Goal: Browse casually: Explore the website without a specific task or goal

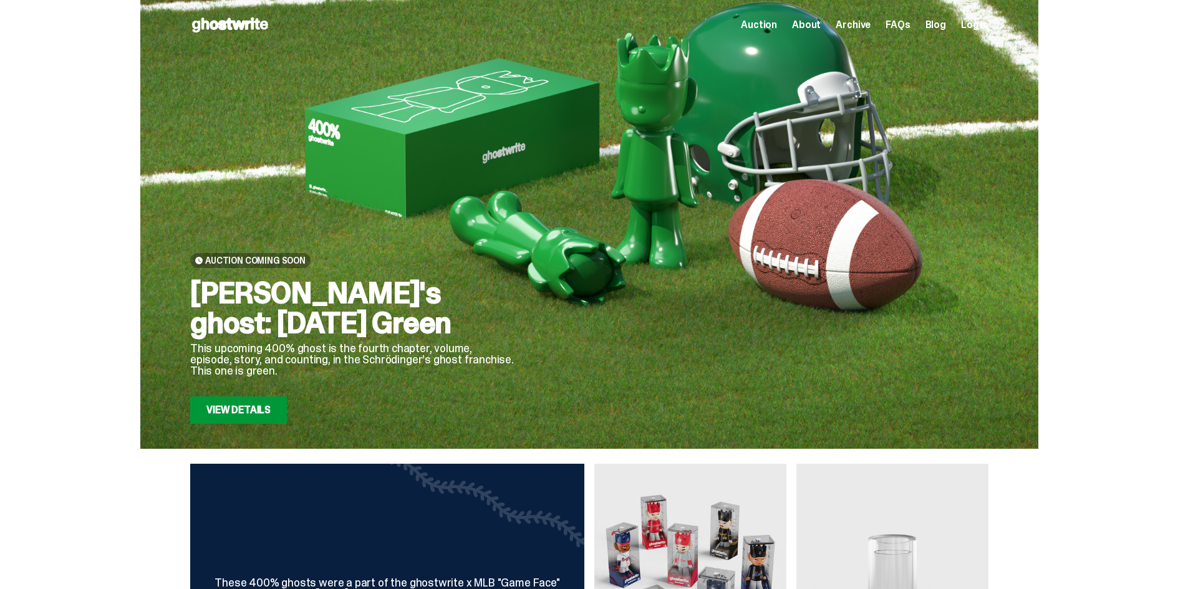
click at [771, 25] on span "Auction" at bounding box center [759, 25] width 36 height 10
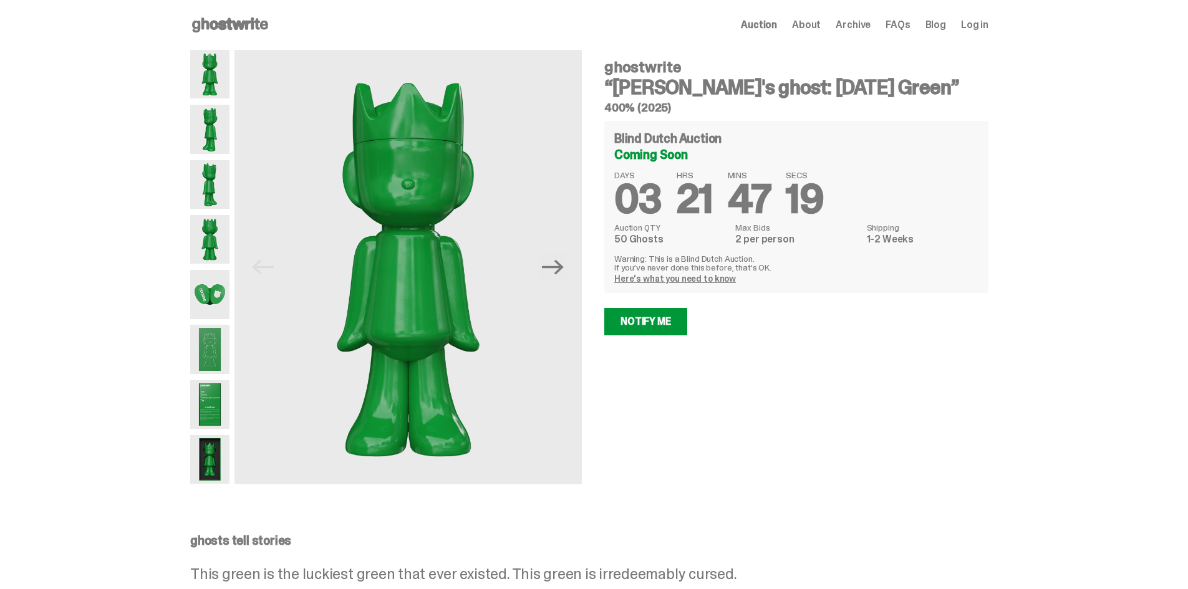
click at [821, 24] on span "About" at bounding box center [806, 25] width 29 height 10
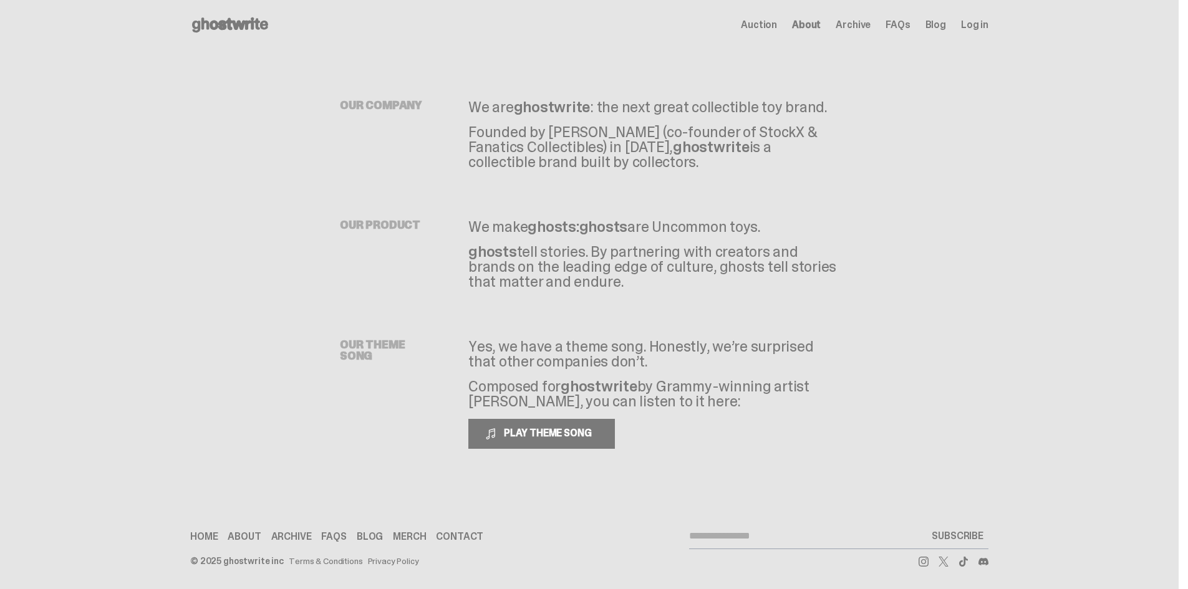
drag, startPoint x: 536, startPoint y: 104, endPoint x: 784, endPoint y: 403, distance: 388.8
click at [786, 400] on div "OUR COMPANY We are ghostwrite : the next great collectible toy brand. Founded b…" at bounding box center [589, 274] width 798 height 449
click at [716, 358] on p "Yes, we have a theme song. Honestly, we’re surprised that other companies don’t." at bounding box center [653, 354] width 370 height 30
click at [706, 349] on p "Yes, we have a theme song. Honestly, we’re surprised that other companies don’t." at bounding box center [653, 354] width 370 height 30
click at [869, 23] on span "Archive" at bounding box center [853, 25] width 35 height 10
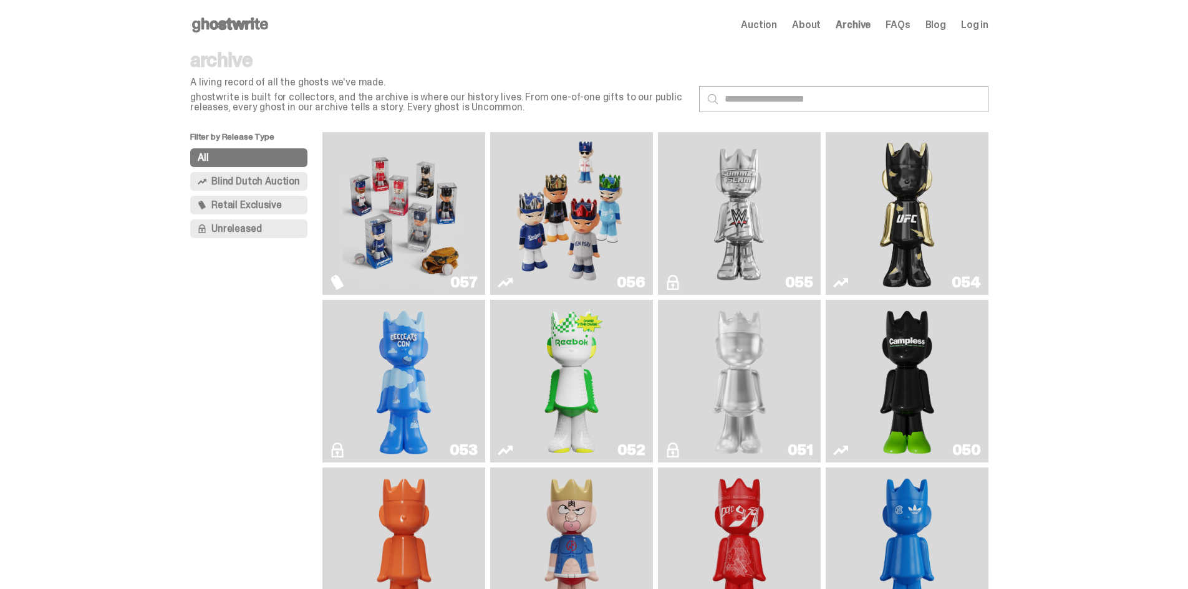
click at [417, 181] on img "Game Face (2025)" at bounding box center [403, 213] width 122 height 153
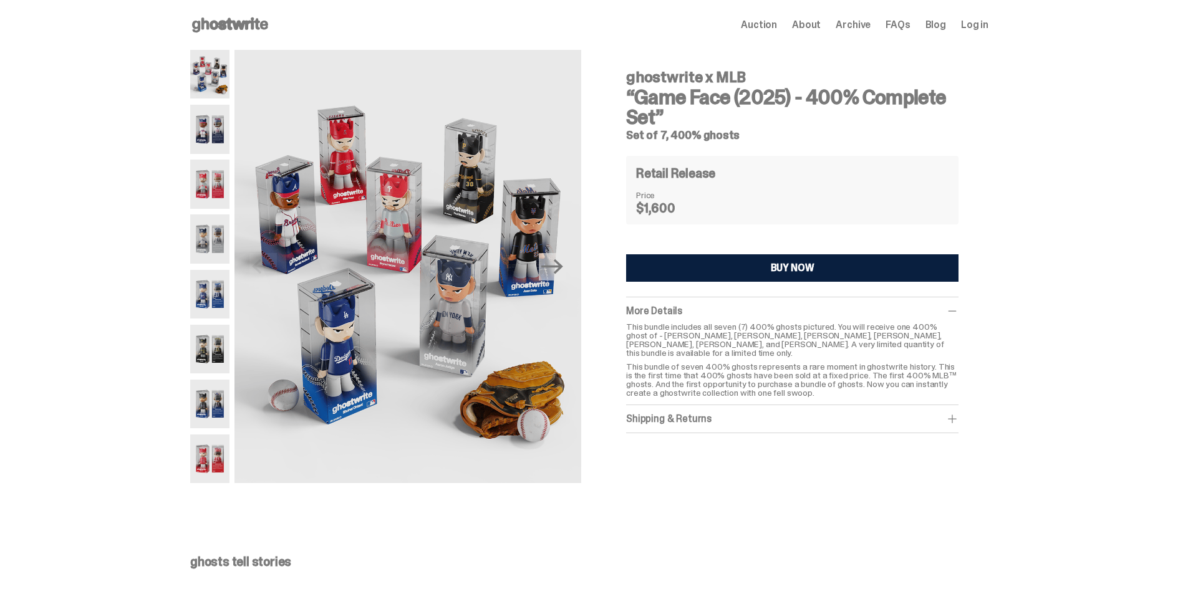
click at [214, 128] on img at bounding box center [209, 129] width 39 height 49
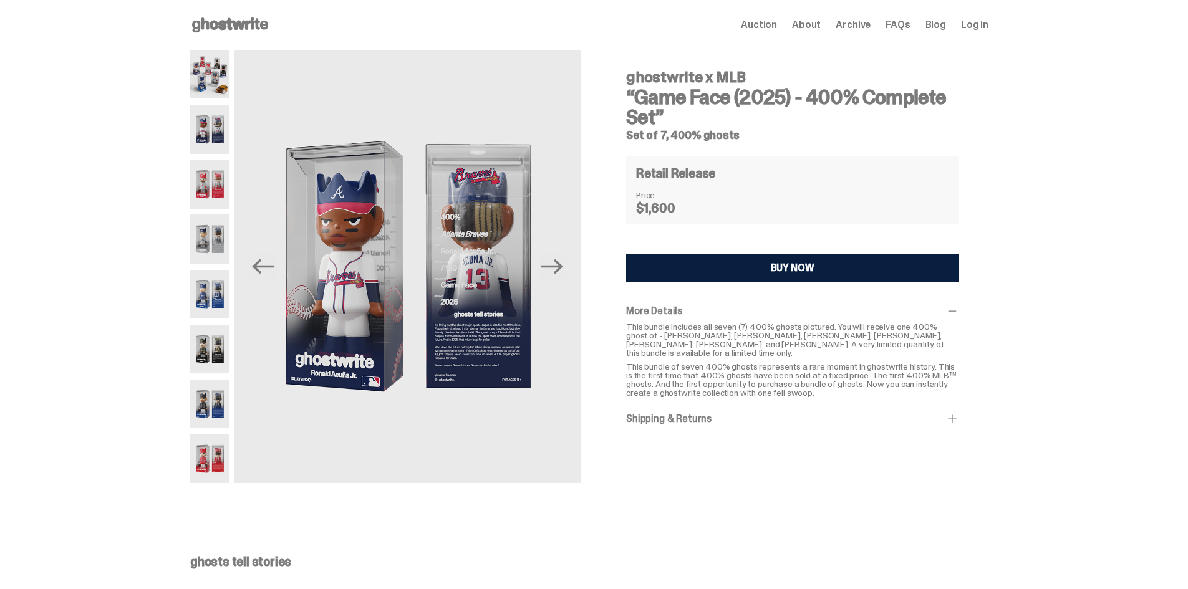
click at [213, 87] on img at bounding box center [209, 74] width 39 height 49
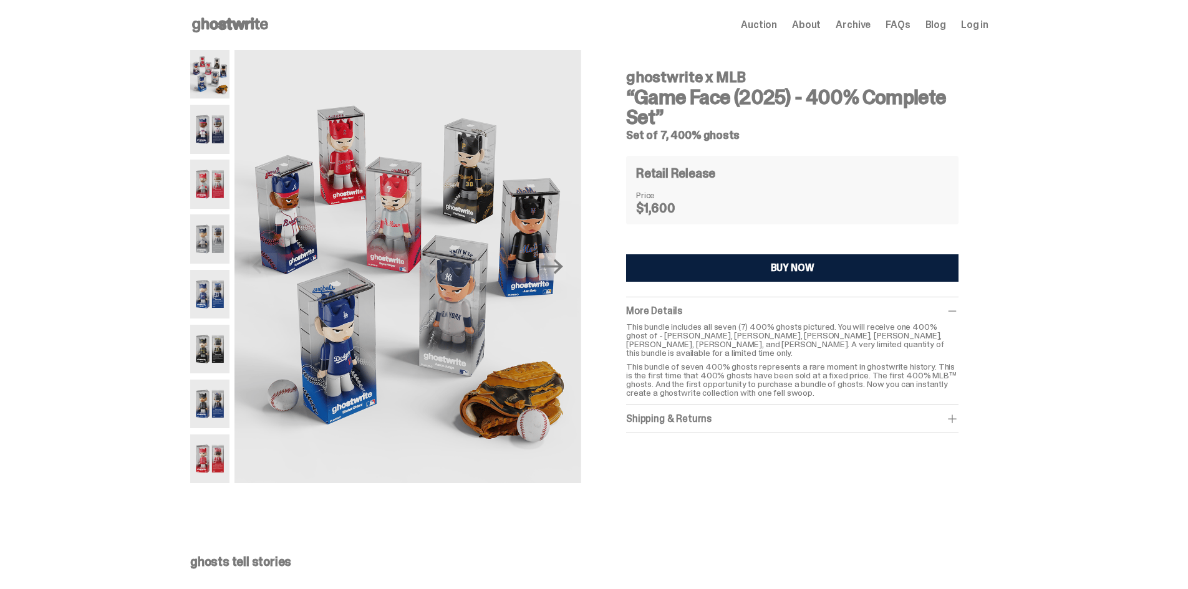
click at [223, 233] on img at bounding box center [209, 239] width 39 height 49
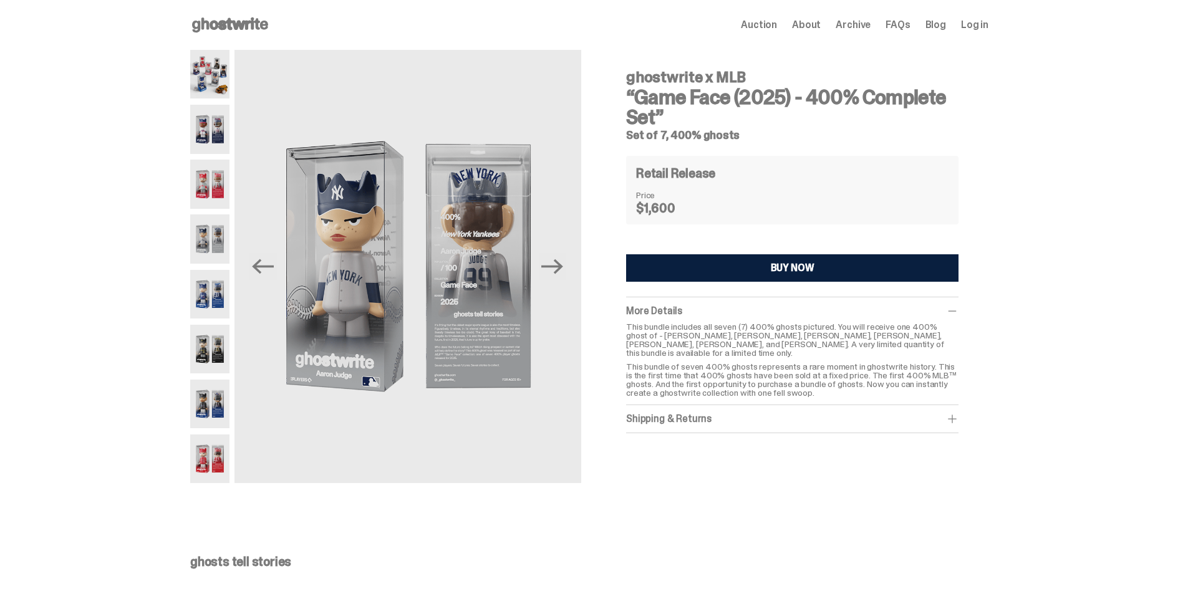
click at [208, 397] on img at bounding box center [209, 404] width 39 height 49
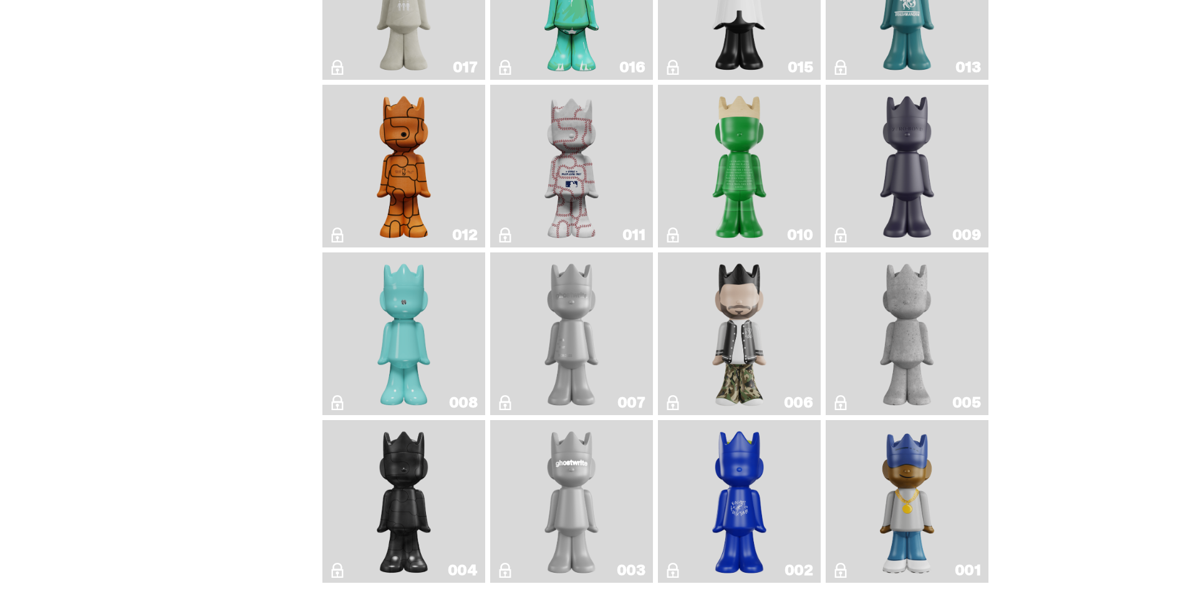
scroll to position [1996, 0]
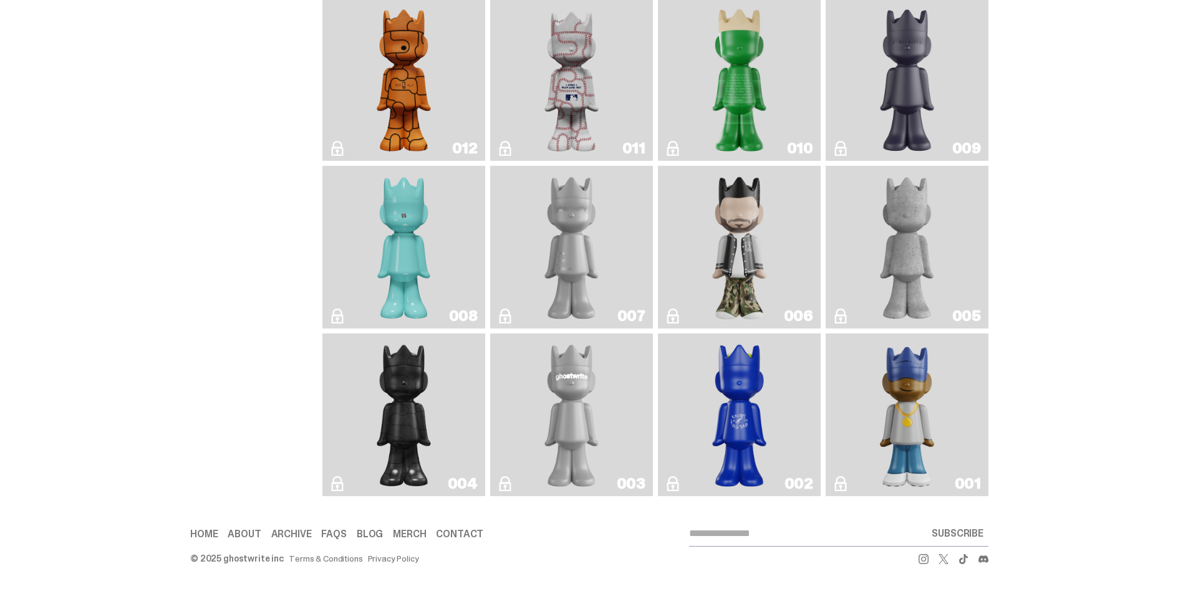
click at [924, 394] on img "Eastside Golf" at bounding box center [906, 415] width 65 height 153
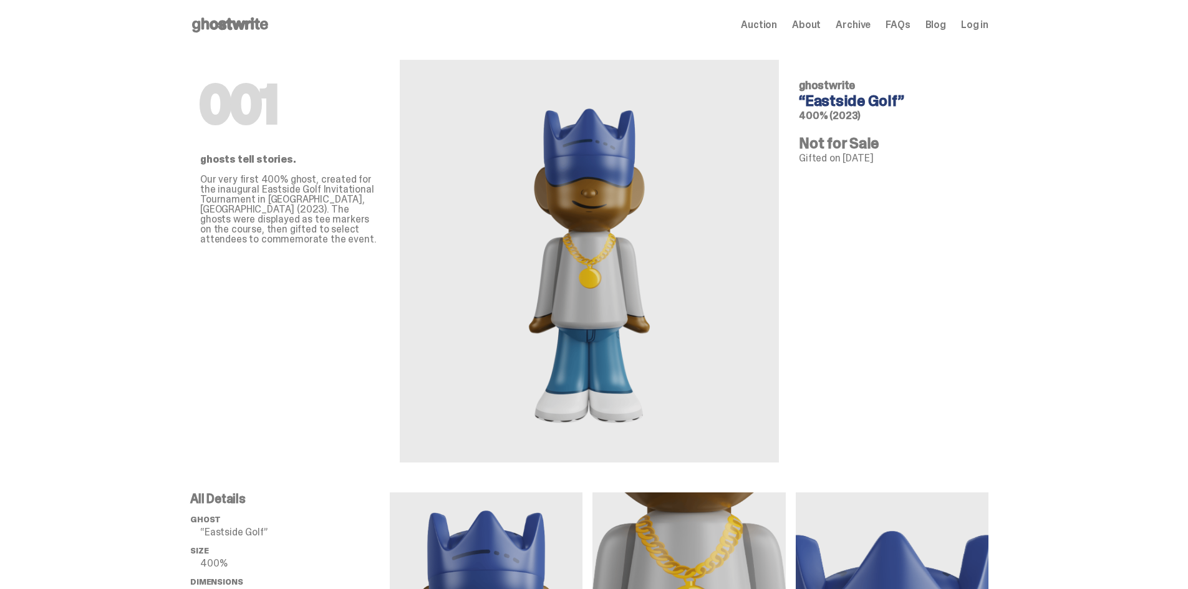
scroll to position [1996, 0]
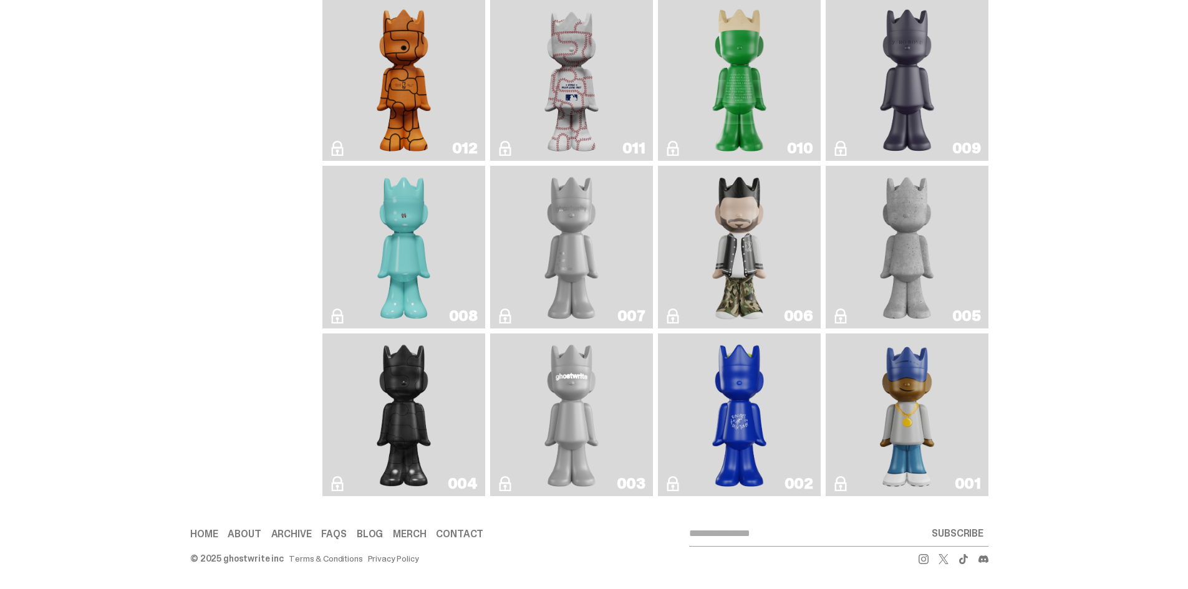
click at [739, 238] on img "Amiri" at bounding box center [740, 247] width 66 height 153
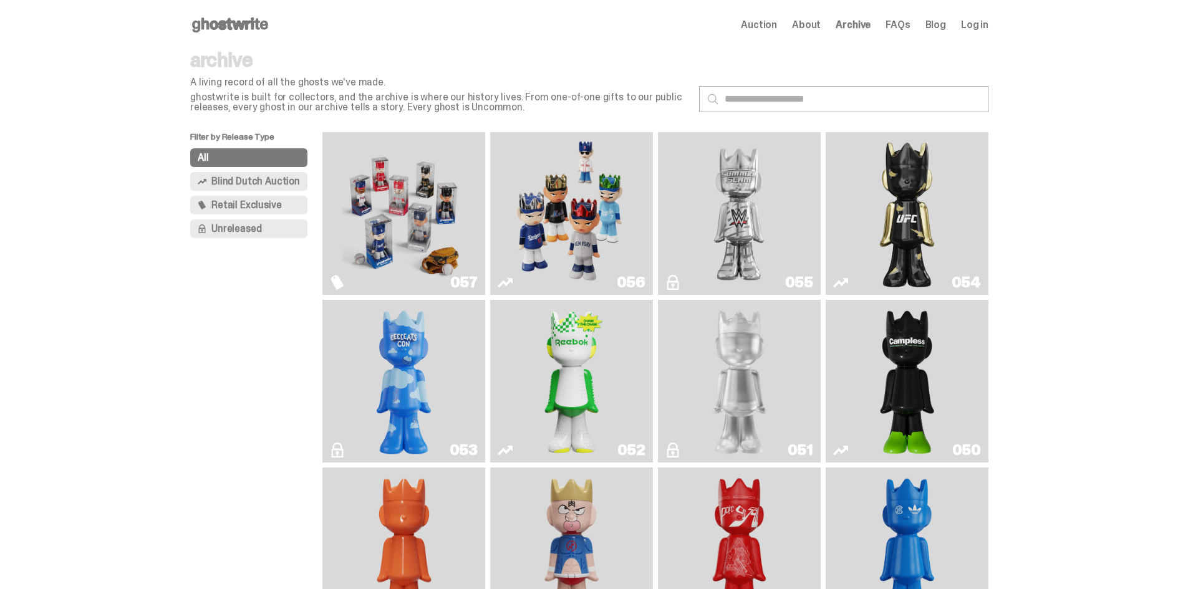
click at [569, 218] on img "Game Face (2025)" at bounding box center [571, 213] width 122 height 153
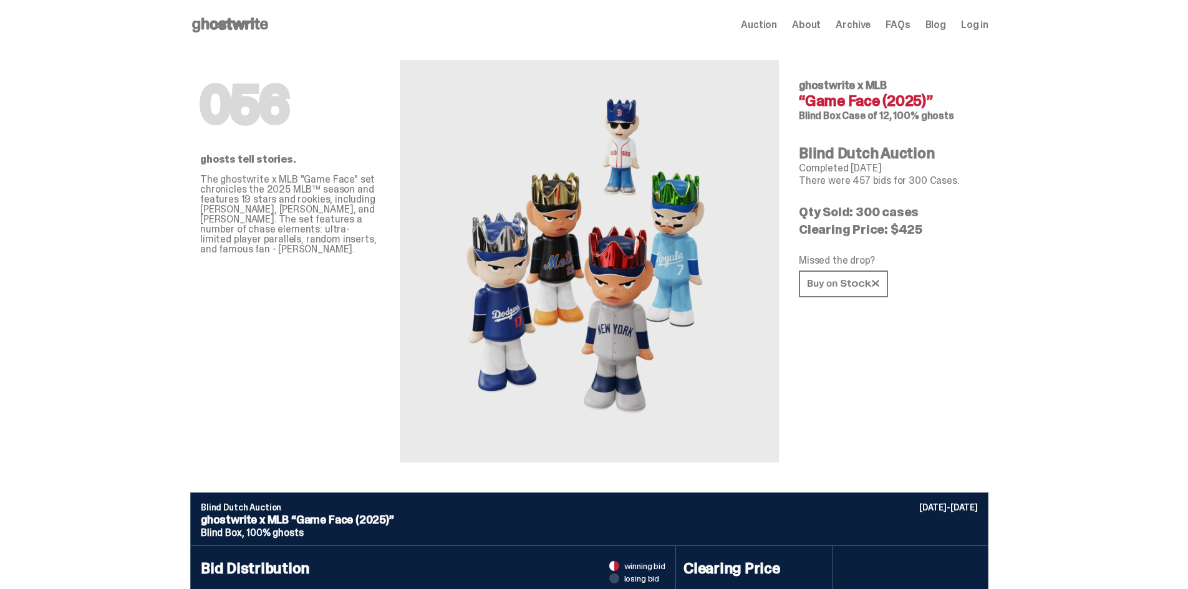
click at [762, 25] on span "Auction" at bounding box center [759, 25] width 36 height 10
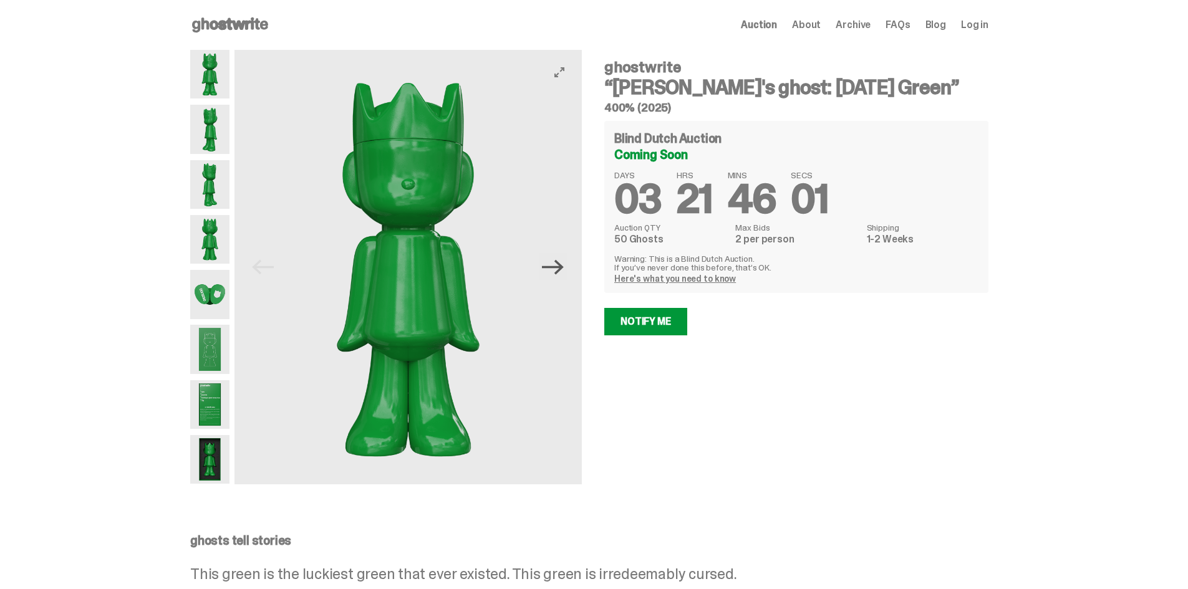
click at [557, 268] on icon "Next" at bounding box center [553, 266] width 22 height 15
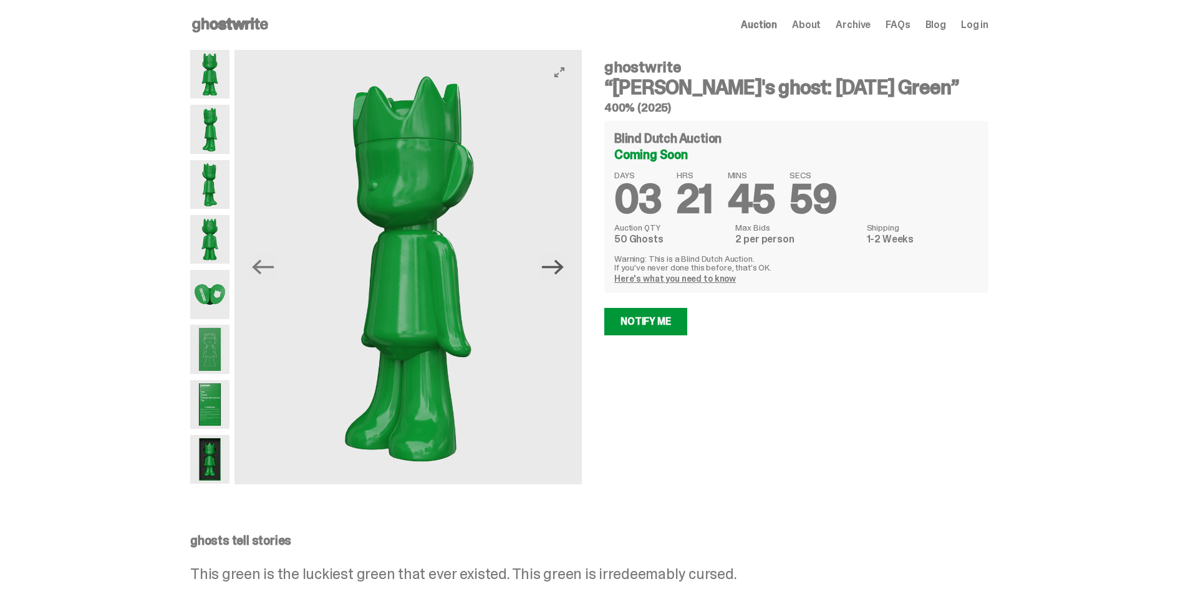
click at [557, 267] on icon "Next" at bounding box center [553, 266] width 22 height 15
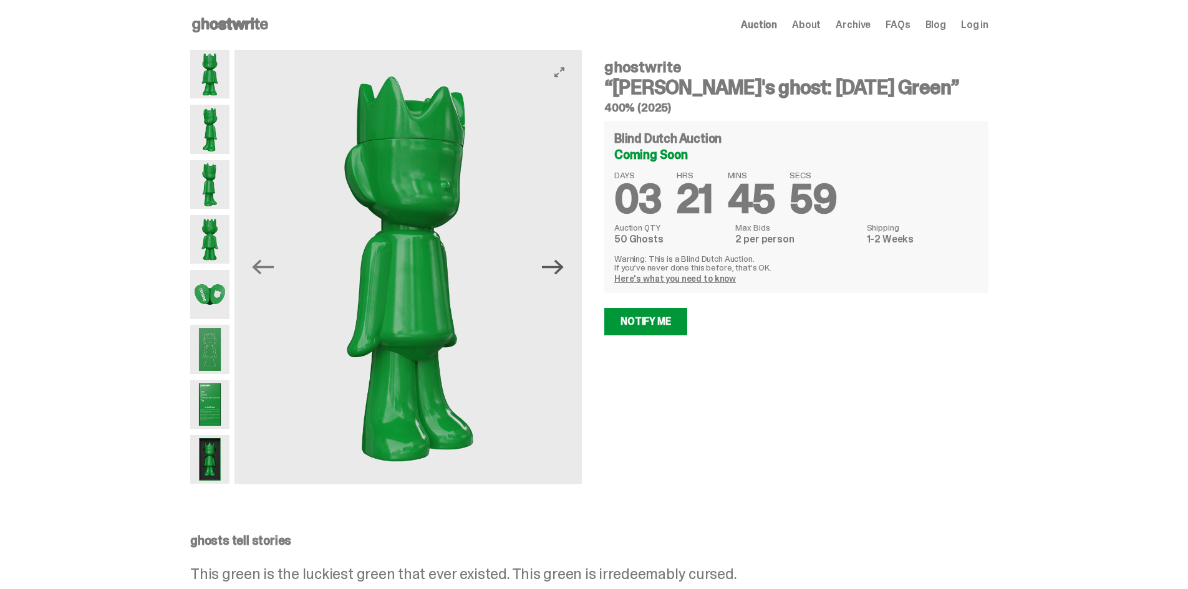
click at [557, 267] on icon "Next" at bounding box center [553, 266] width 22 height 15
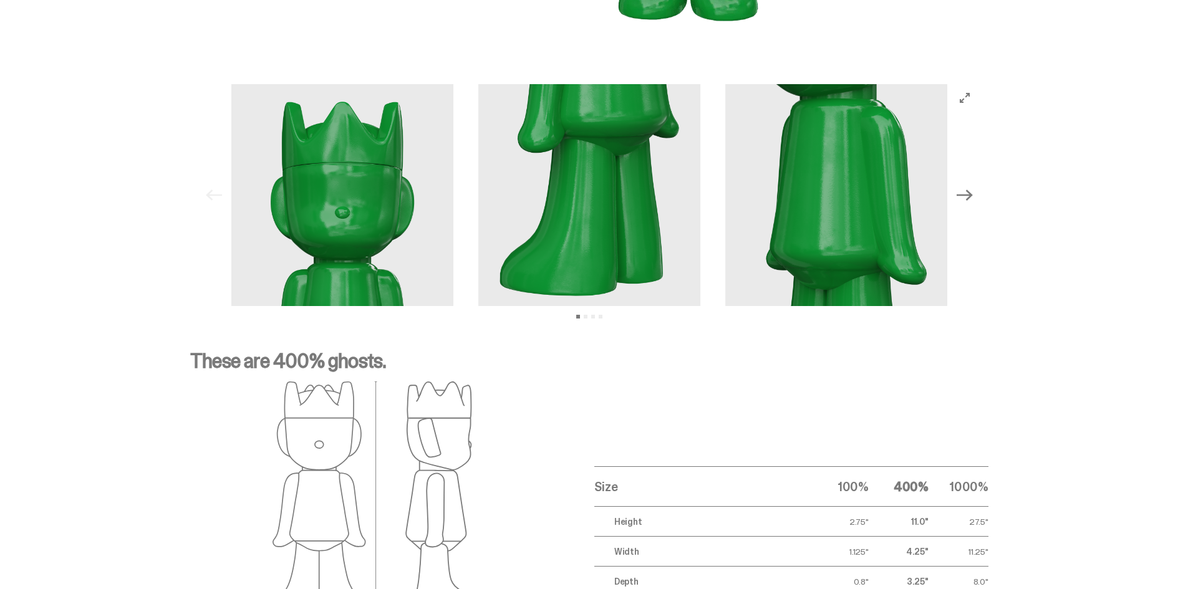
scroll to position [1981, 0]
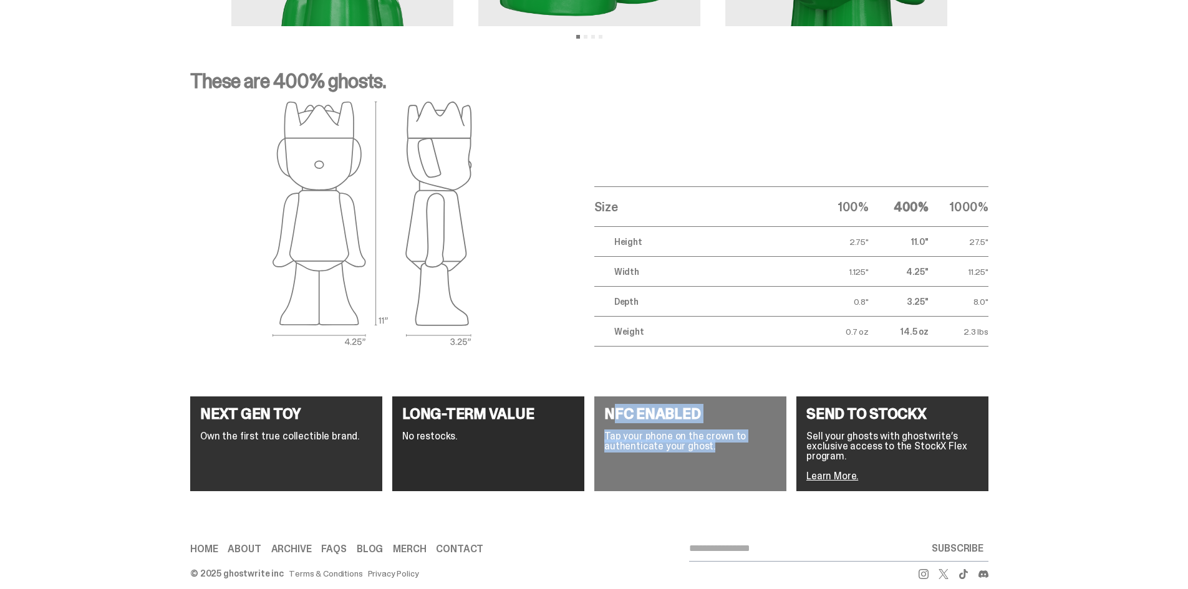
drag, startPoint x: 614, startPoint y: 395, endPoint x: 719, endPoint y: 441, distance: 114.2
click at [719, 441] on div "NFC ENABLED Tap your phone on the crown to authenticate your ghost." at bounding box center [690, 444] width 192 height 95
click at [713, 437] on p "Tap your phone on the crown to authenticate your ghost." at bounding box center [690, 442] width 172 height 20
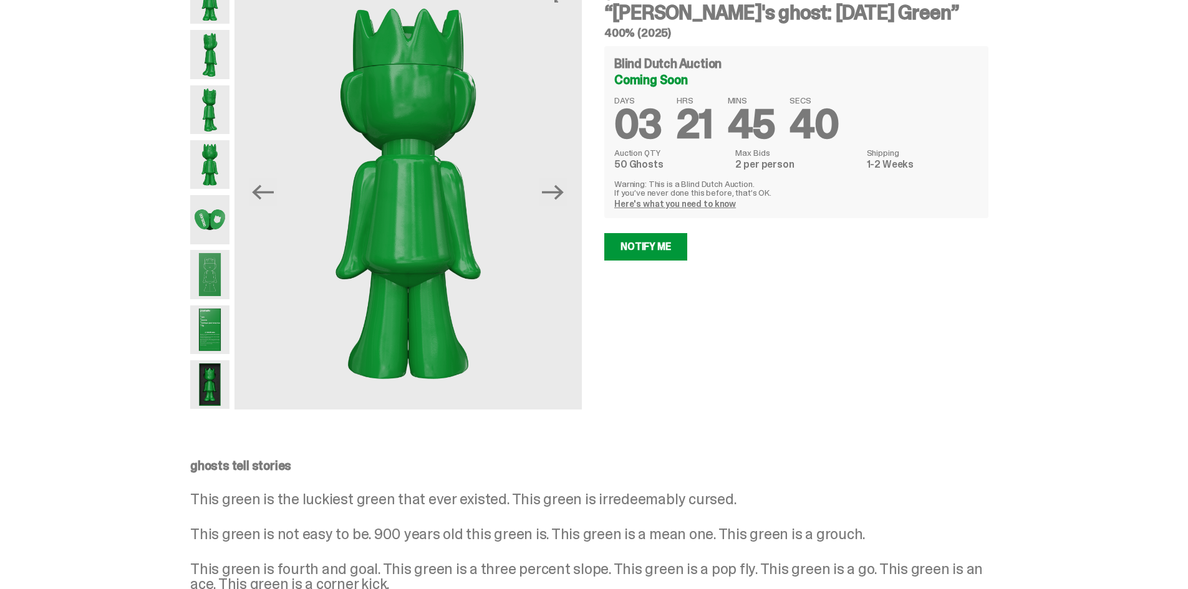
scroll to position [0, 0]
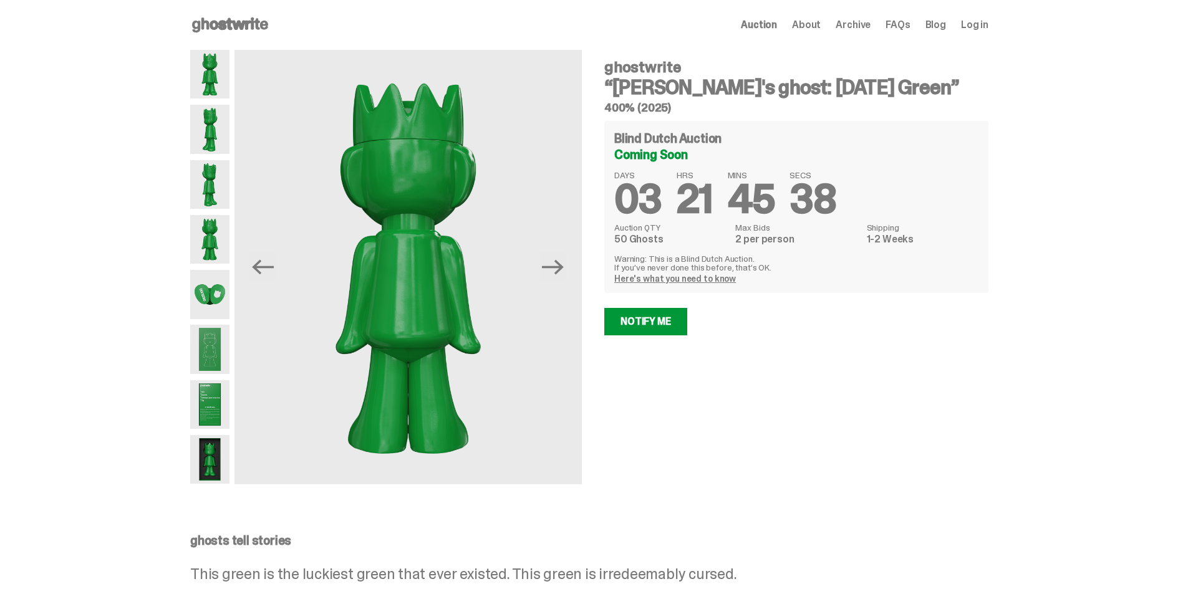
click at [865, 27] on span "Archive" at bounding box center [853, 25] width 35 height 10
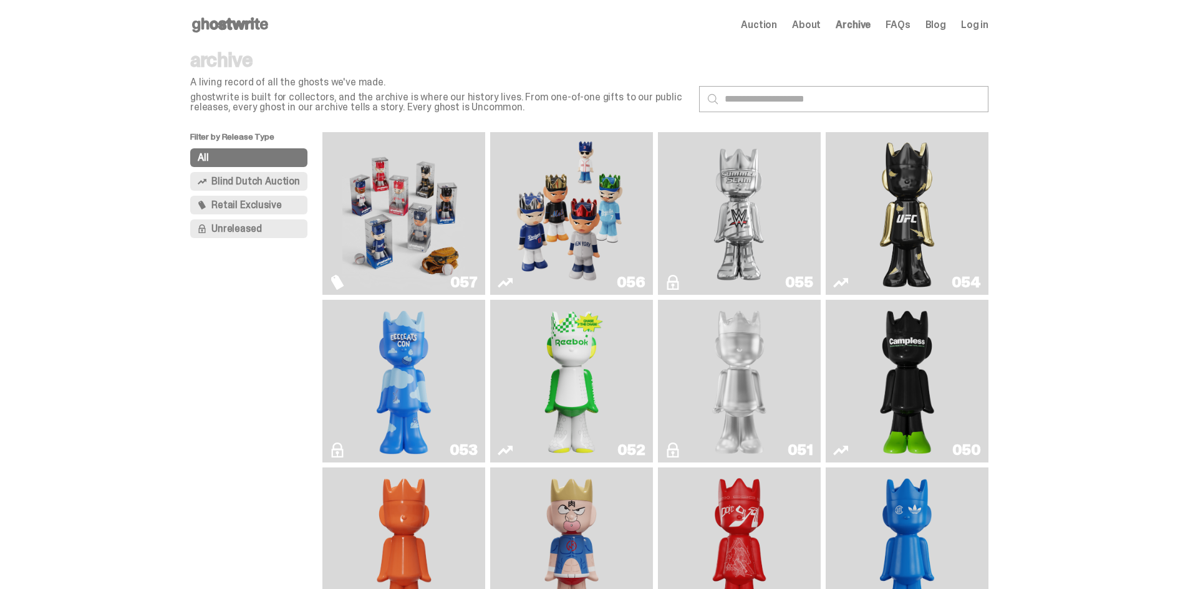
click at [910, 24] on span "FAQs" at bounding box center [897, 25] width 24 height 10
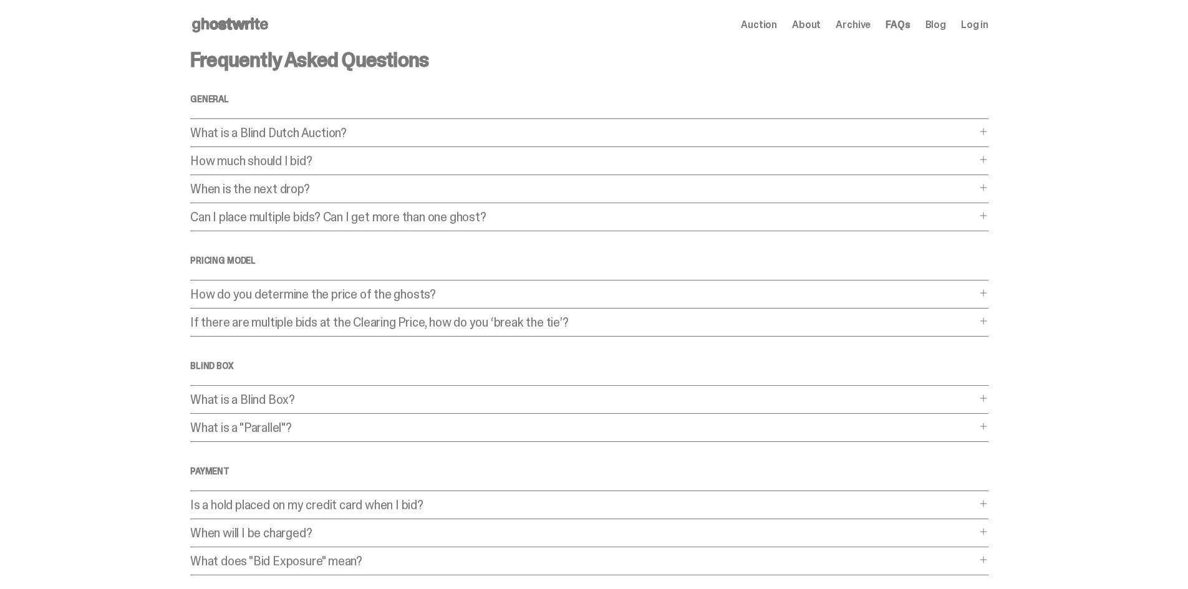
click at [694, 294] on p "How do you determine the price of the ghosts?" at bounding box center [583, 294] width 786 height 12
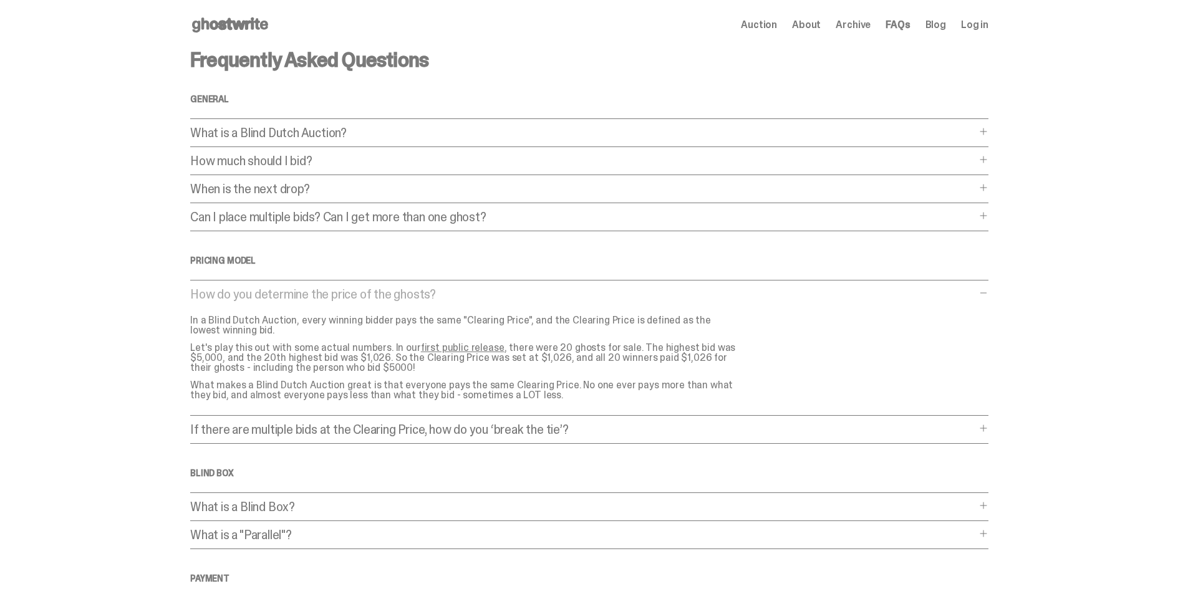
click at [694, 294] on p "How do you determine the price of the ghosts?" at bounding box center [583, 294] width 786 height 12
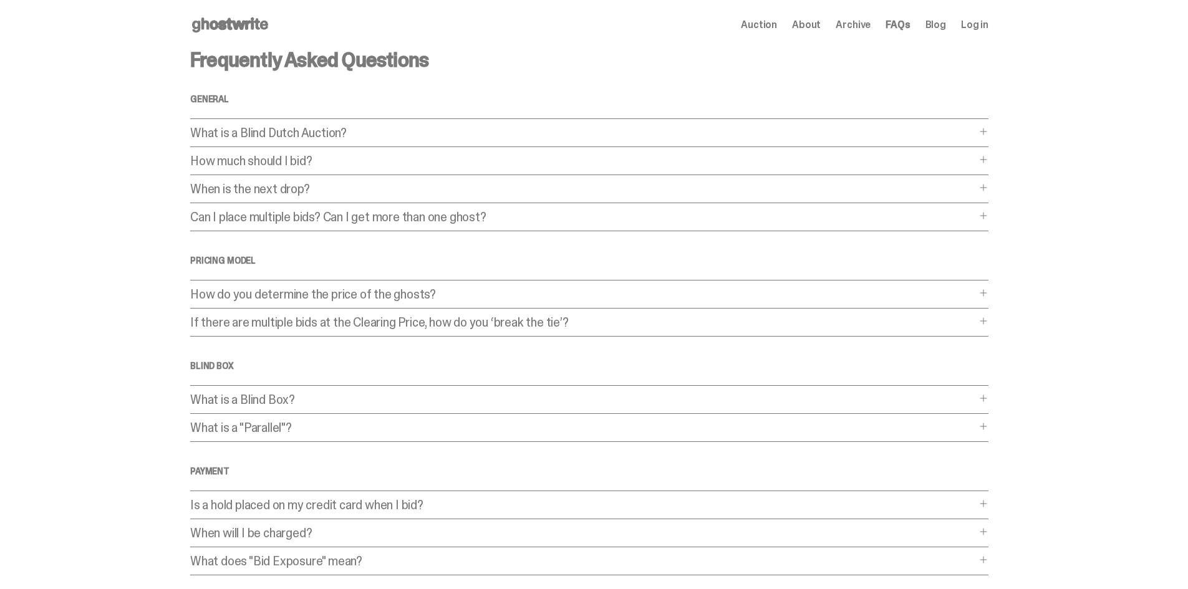
click at [946, 22] on link "Blog" at bounding box center [935, 25] width 21 height 10
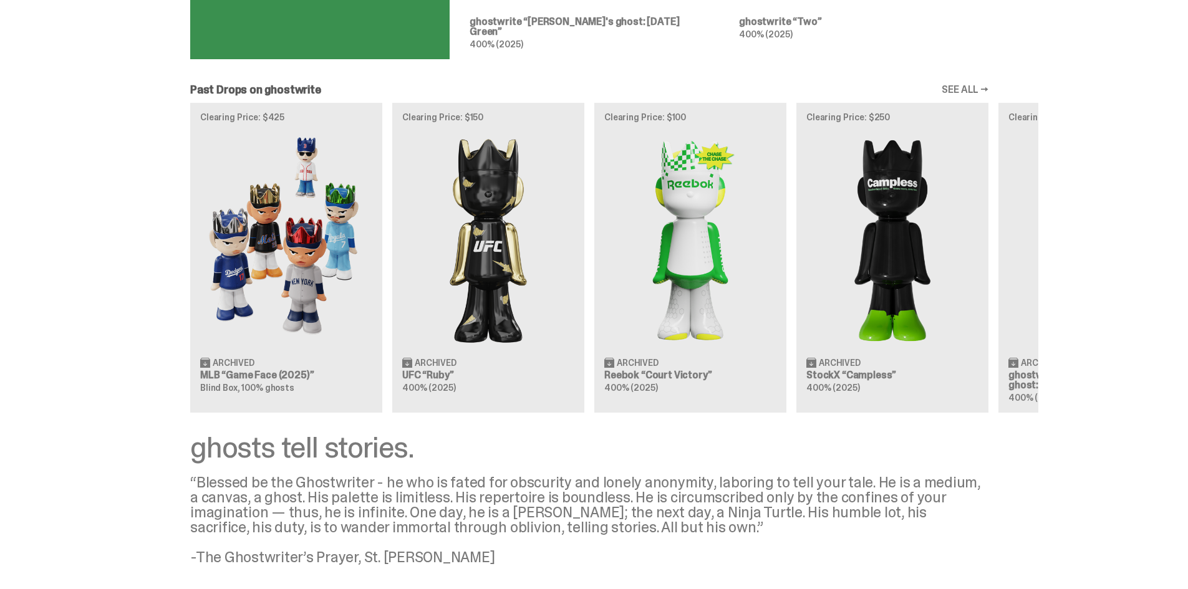
scroll to position [0, 1]
click at [333, 180] on div "Clearing Price: $425 Archived MLB “Game Face (2025)” Blind Box, 100% ghosts Cle…" at bounding box center [589, 257] width 898 height 309
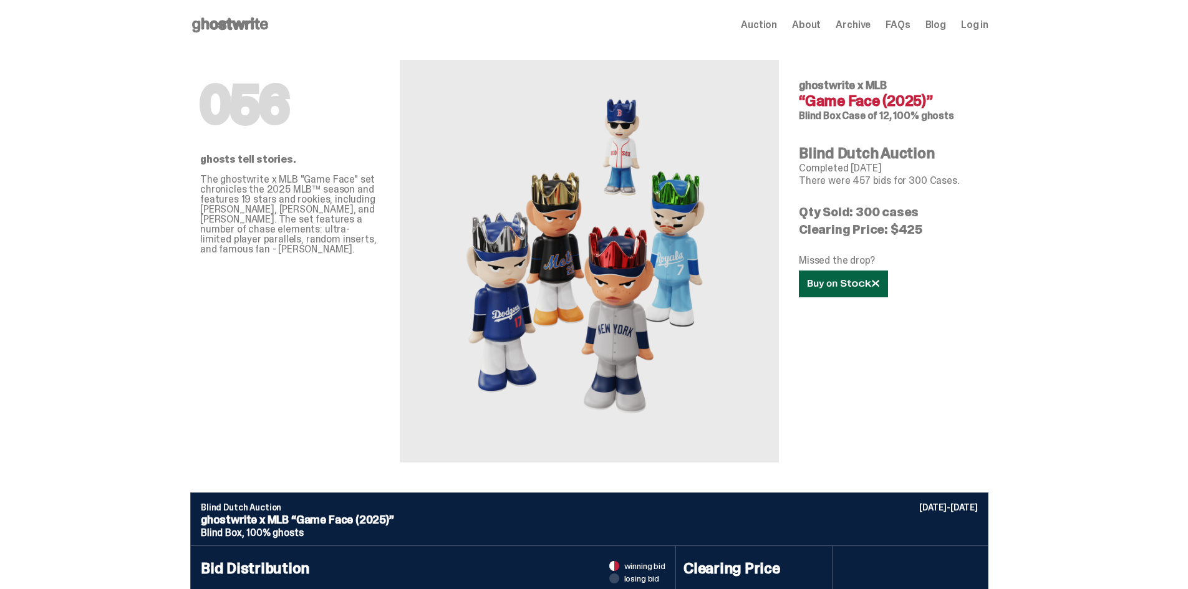
click at [847, 277] on link at bounding box center [843, 284] width 89 height 27
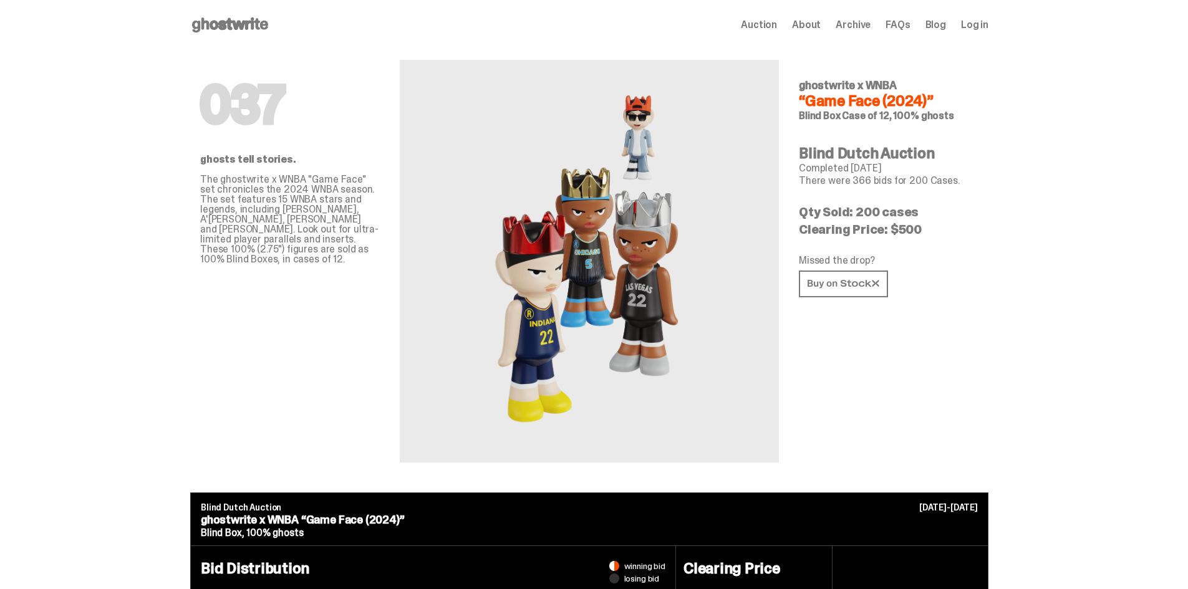
click at [534, 273] on img at bounding box center [589, 261] width 193 height 343
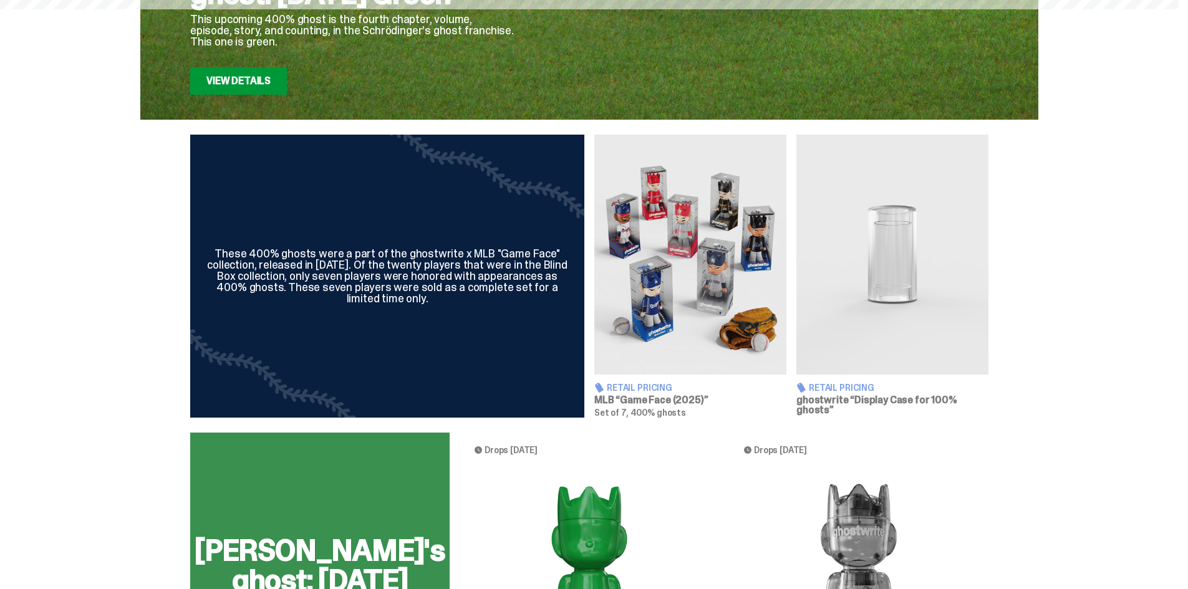
scroll to position [416, 0]
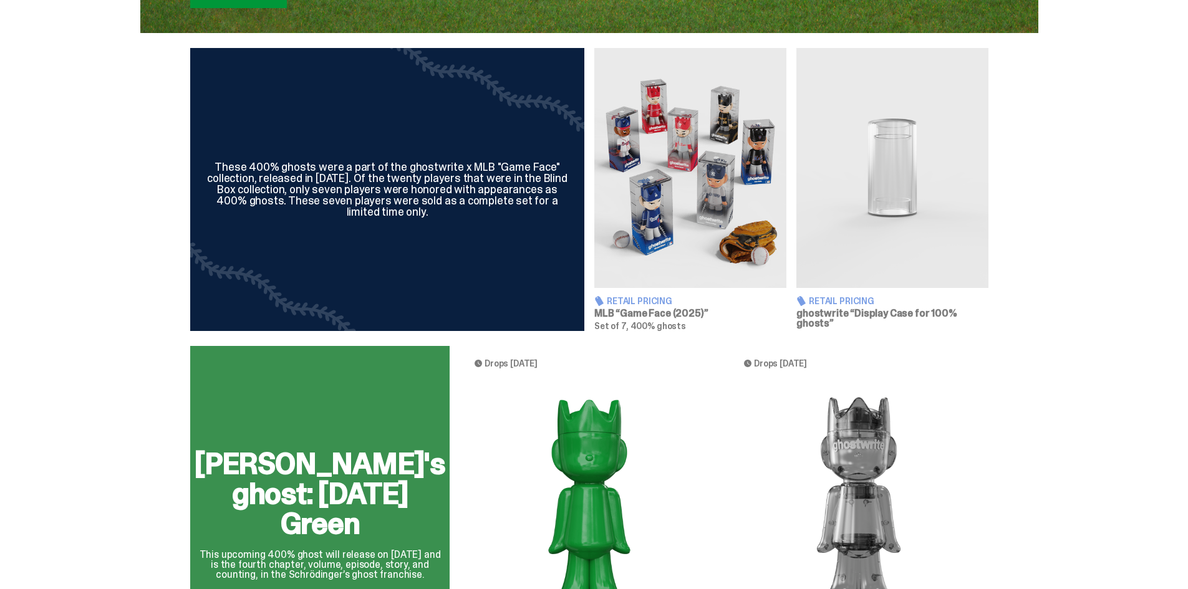
click at [875, 203] on img at bounding box center [892, 168] width 192 height 240
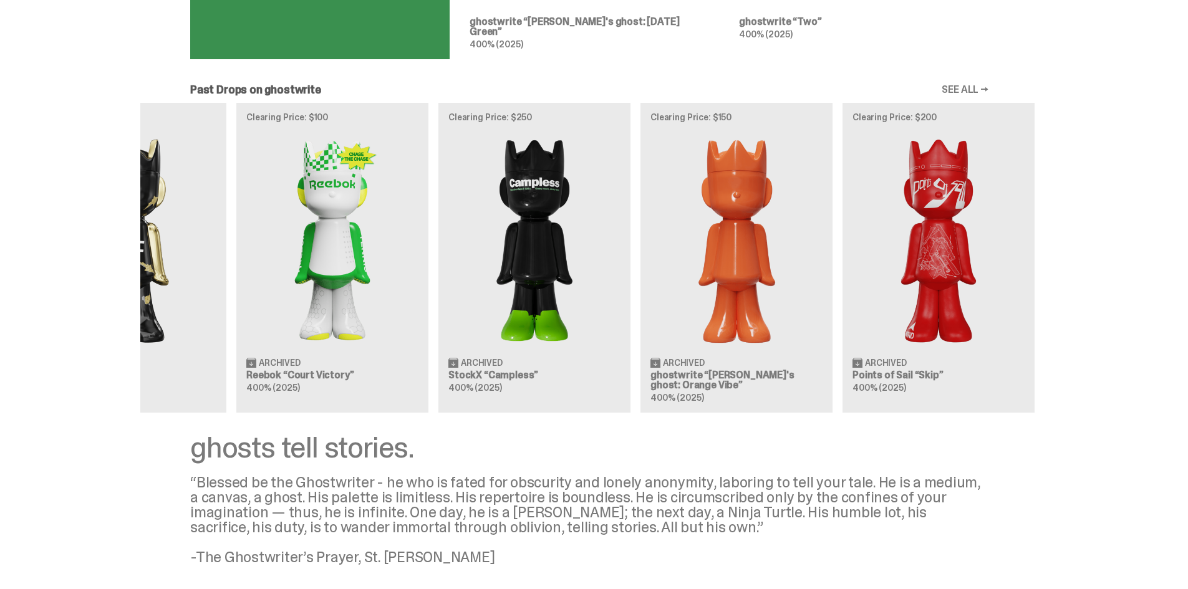
scroll to position [0, 404]
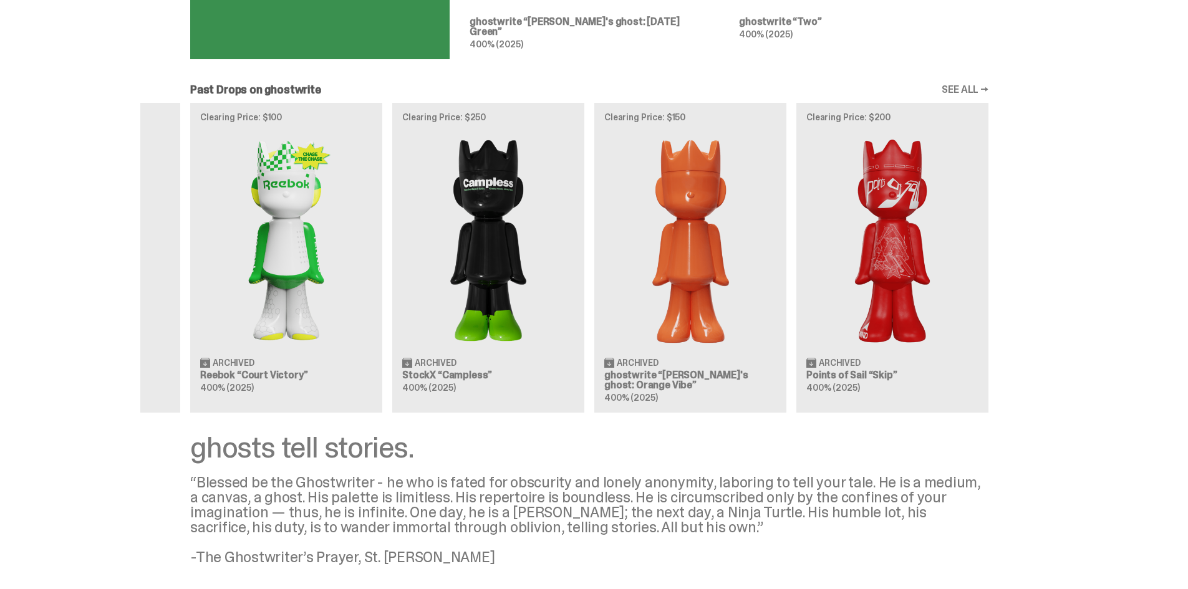
click at [546, 178] on div "Clearing Price: $425 Archived MLB “Game Face (2025)” Blind Box, 100% ghosts Cle…" at bounding box center [589, 257] width 898 height 309
click at [517, 243] on div "Clearing Price: $425 Archived MLB “Game Face (2025)” Blind Box, 100% ghosts Cle…" at bounding box center [589, 257] width 898 height 309
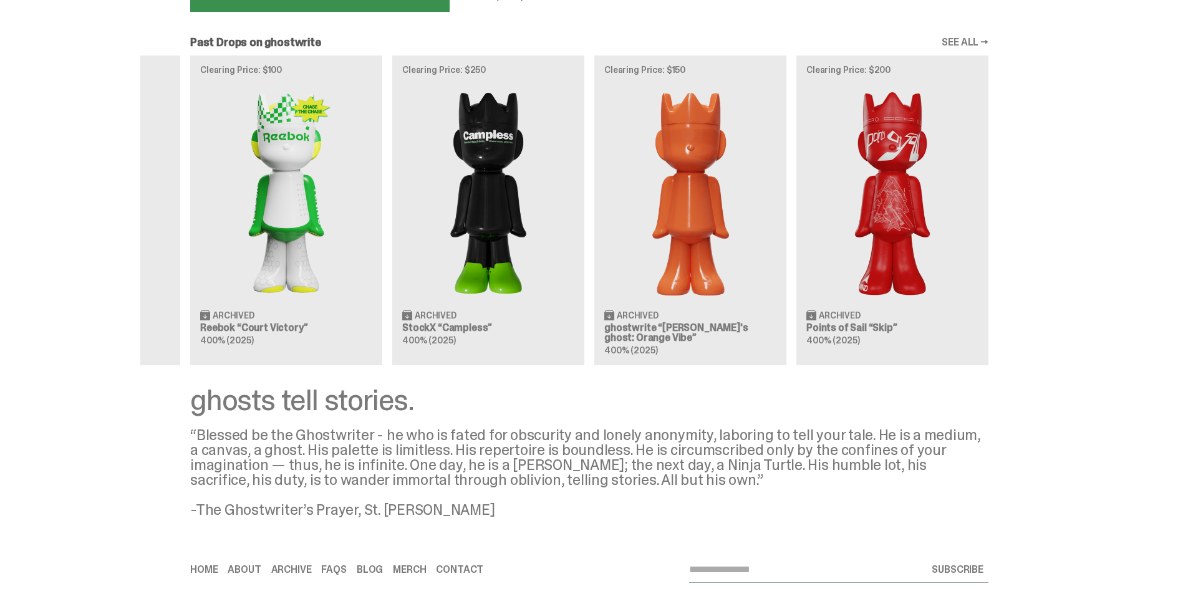
scroll to position [1113, 0]
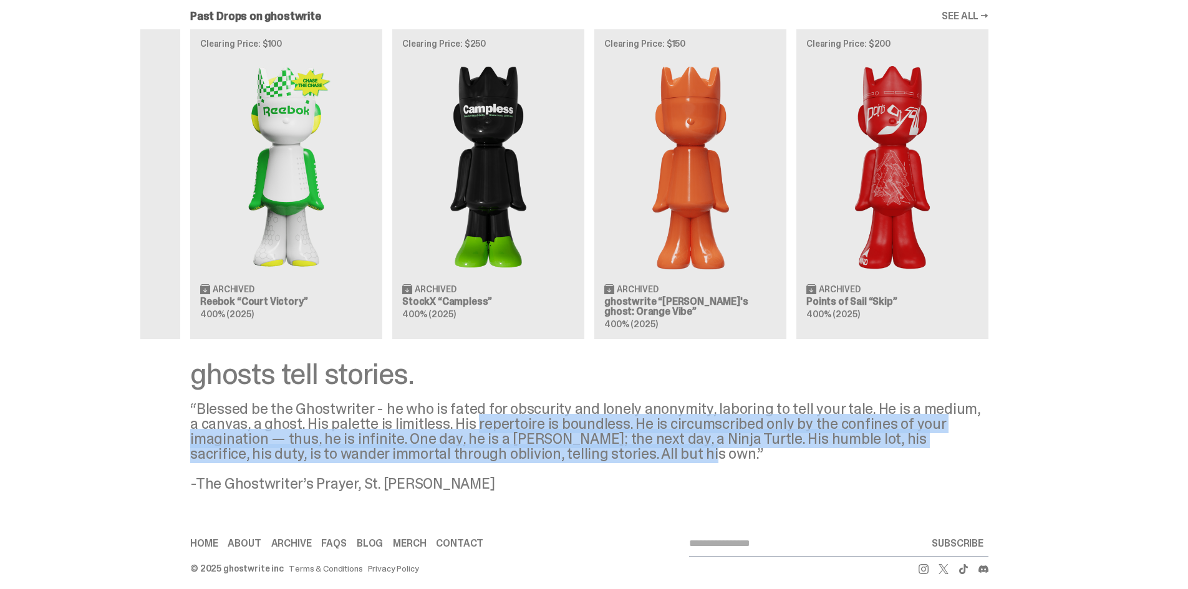
drag, startPoint x: 468, startPoint y: 413, endPoint x: 650, endPoint y: 446, distance: 185.7
click at [650, 446] on div "“Blessed be the Ghostwriter - he who is fated for obscurity and lonely anonymit…" at bounding box center [589, 447] width 798 height 90
click at [611, 442] on div "“Blessed be the Ghostwriter - he who is fated for obscurity and lonely anonymit…" at bounding box center [589, 447] width 798 height 90
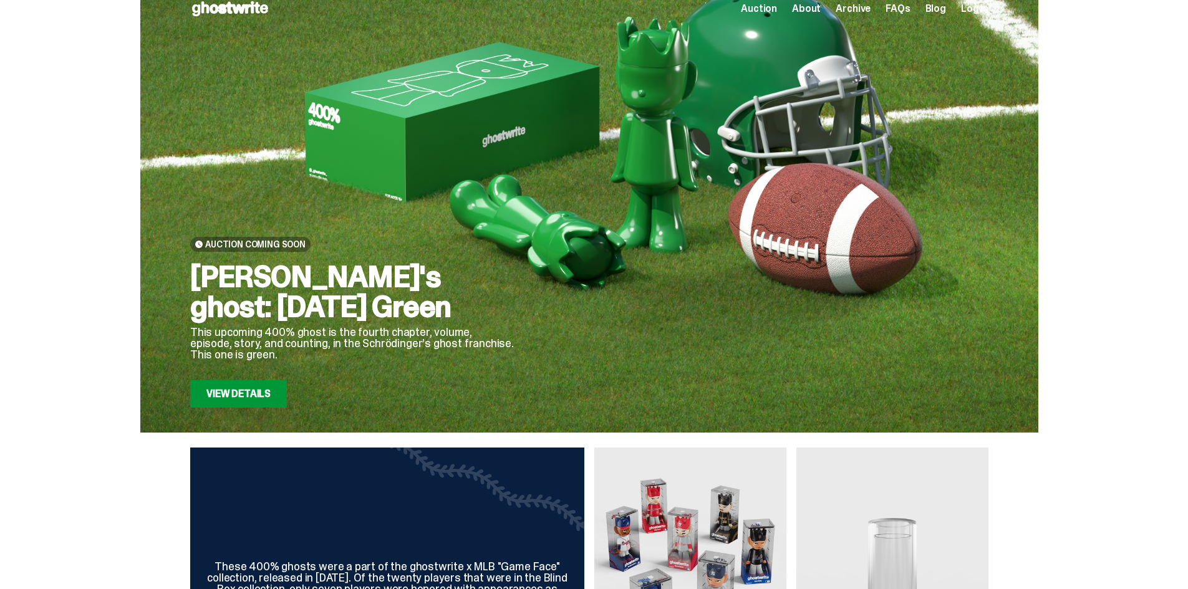
scroll to position [0, 0]
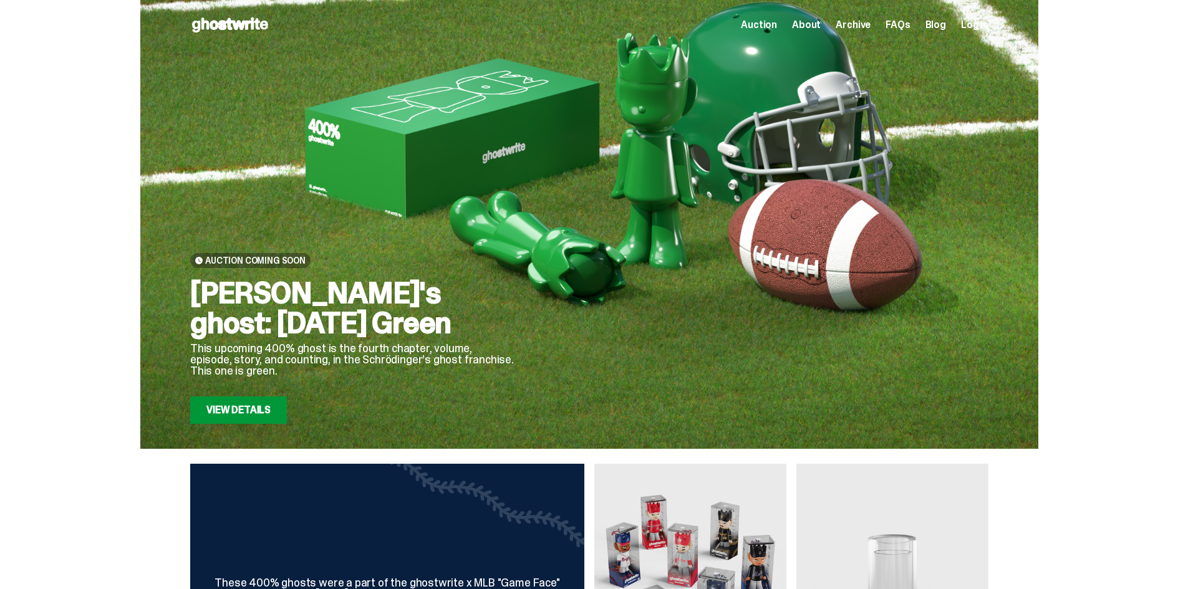
click at [762, 21] on span "Auction" at bounding box center [759, 25] width 36 height 10
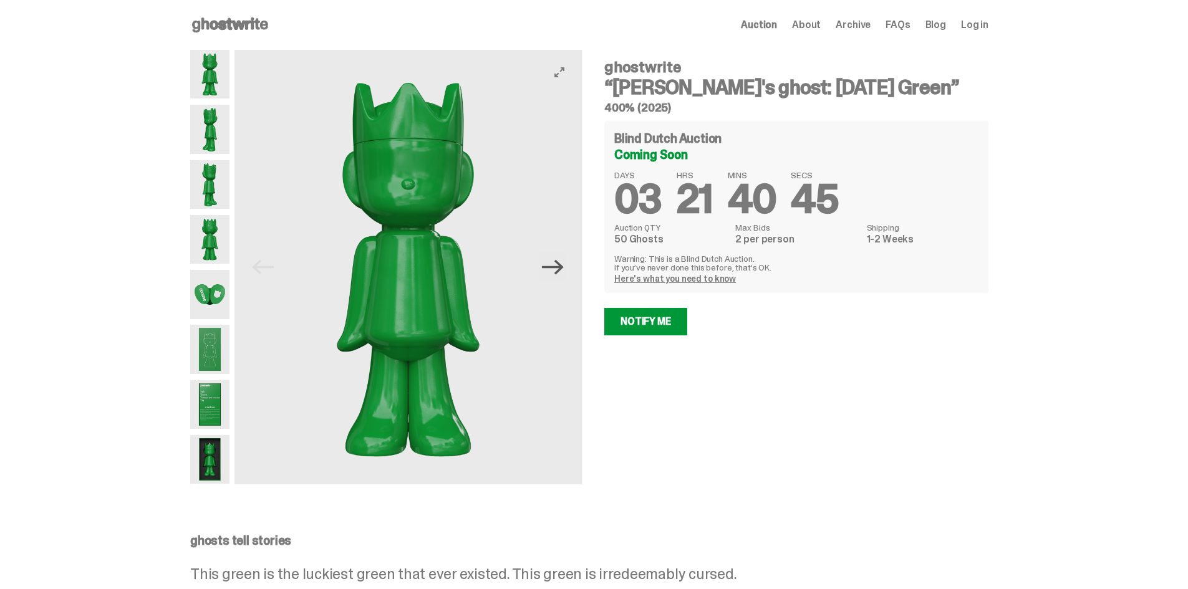
click at [564, 270] on icon "Next" at bounding box center [553, 266] width 22 height 15
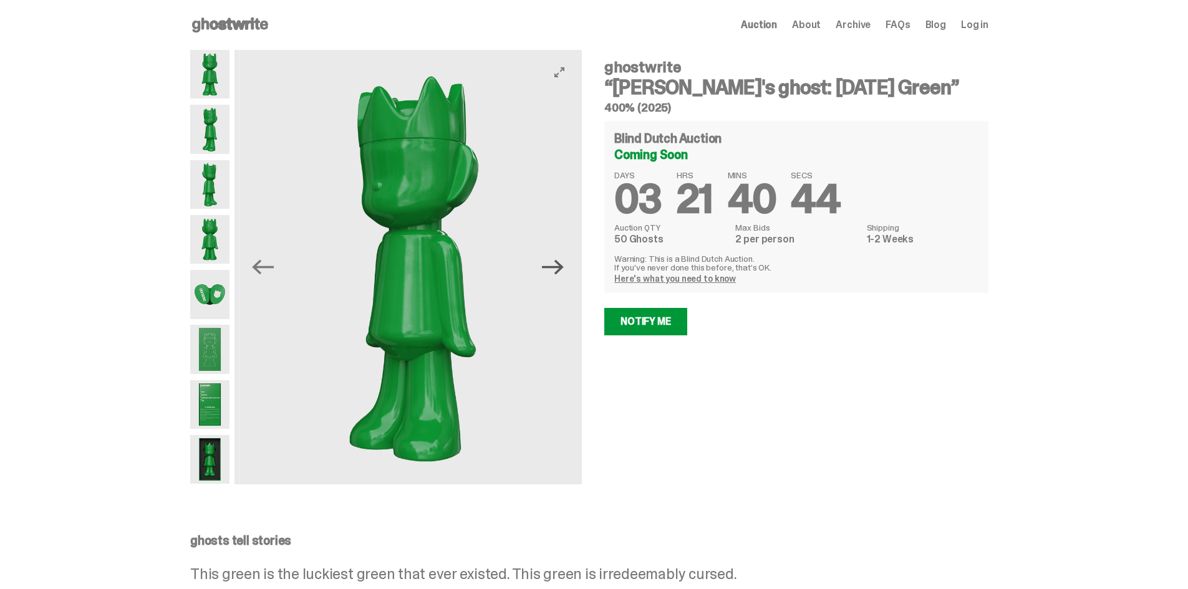
click at [563, 270] on icon "Next" at bounding box center [553, 266] width 22 height 15
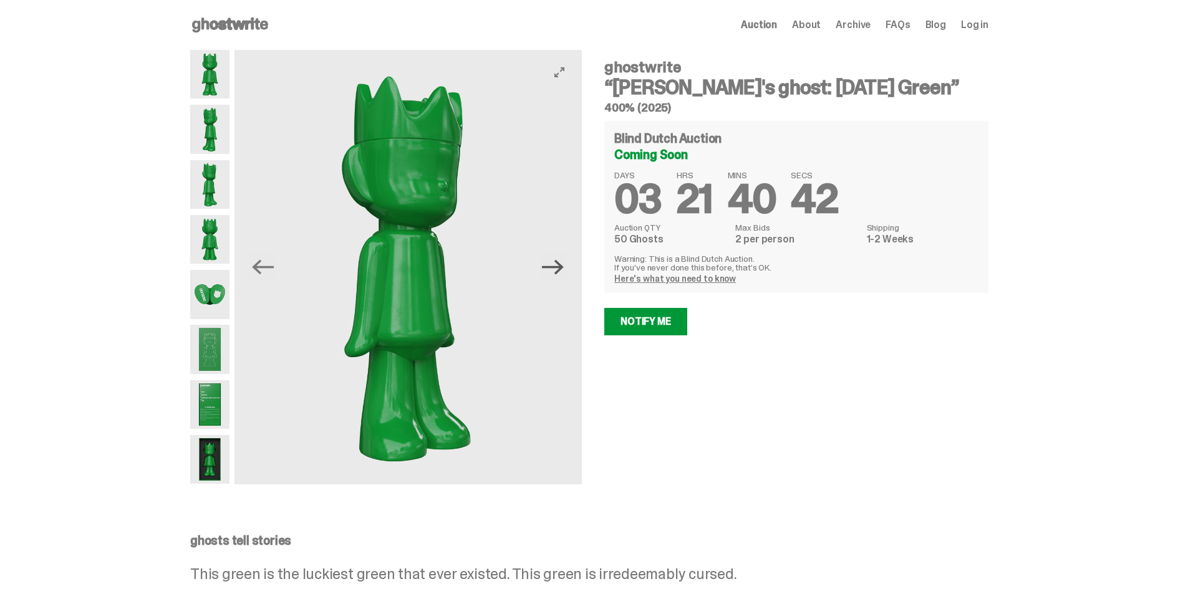
click at [561, 268] on icon "Next" at bounding box center [553, 266] width 22 height 15
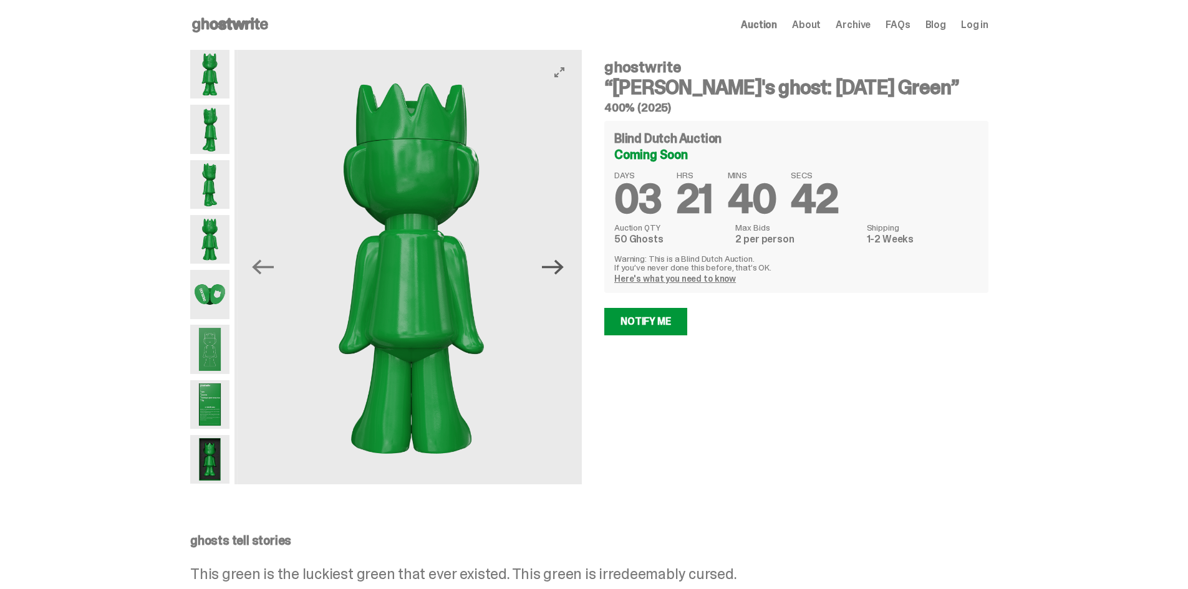
click at [561, 268] on icon "Next" at bounding box center [553, 266] width 22 height 15
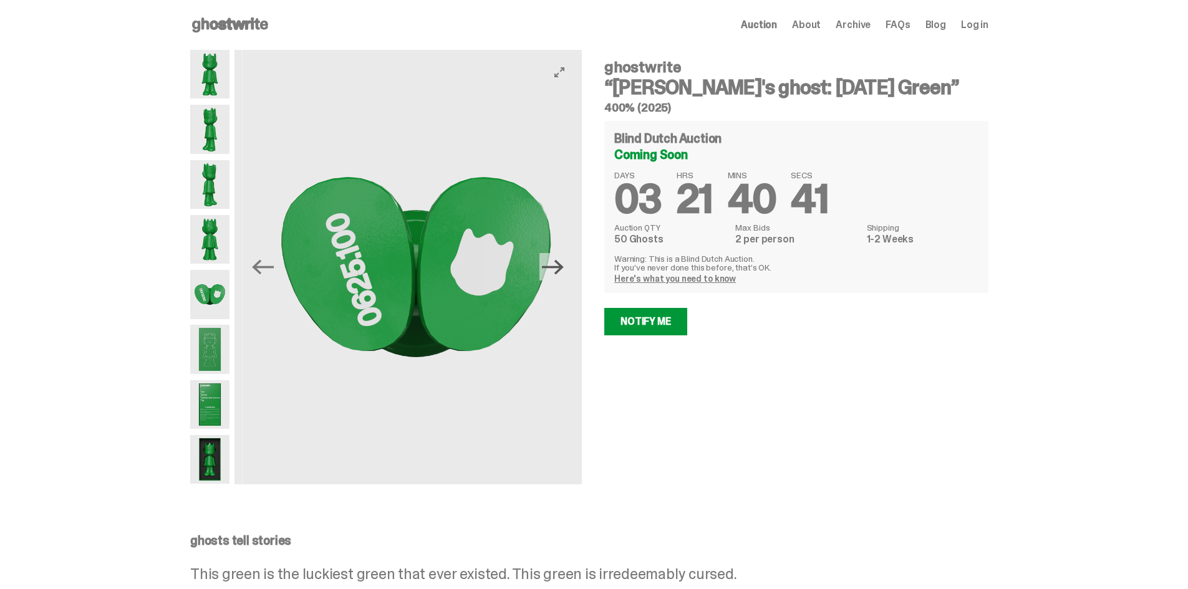
click at [561, 268] on icon "Next" at bounding box center [553, 266] width 22 height 15
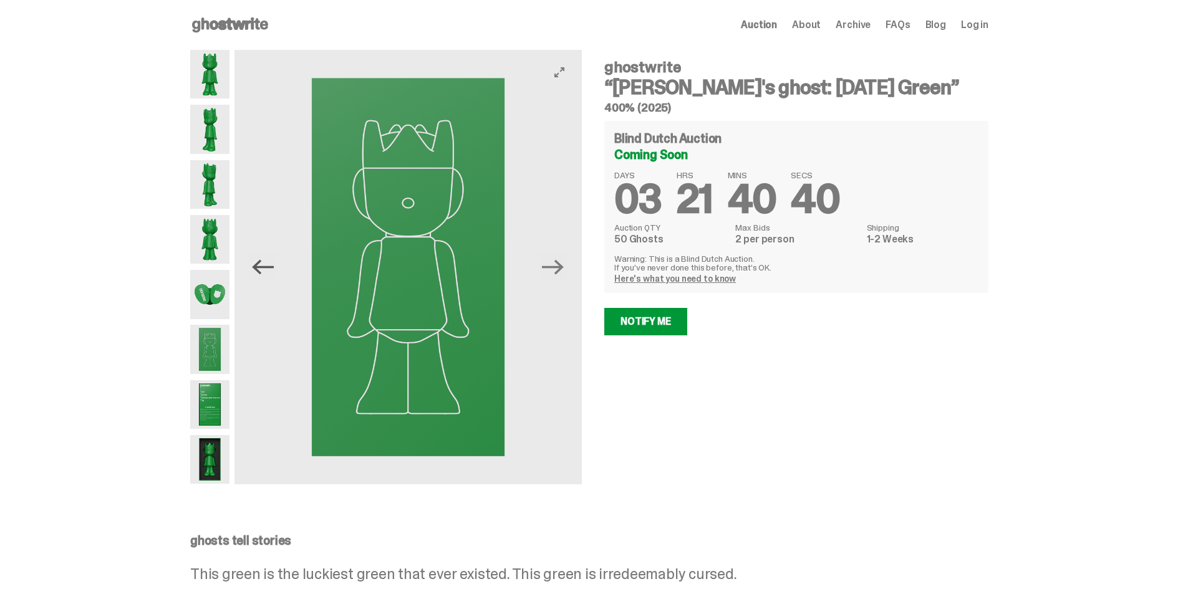
click at [261, 261] on icon "Previous" at bounding box center [263, 267] width 22 height 22
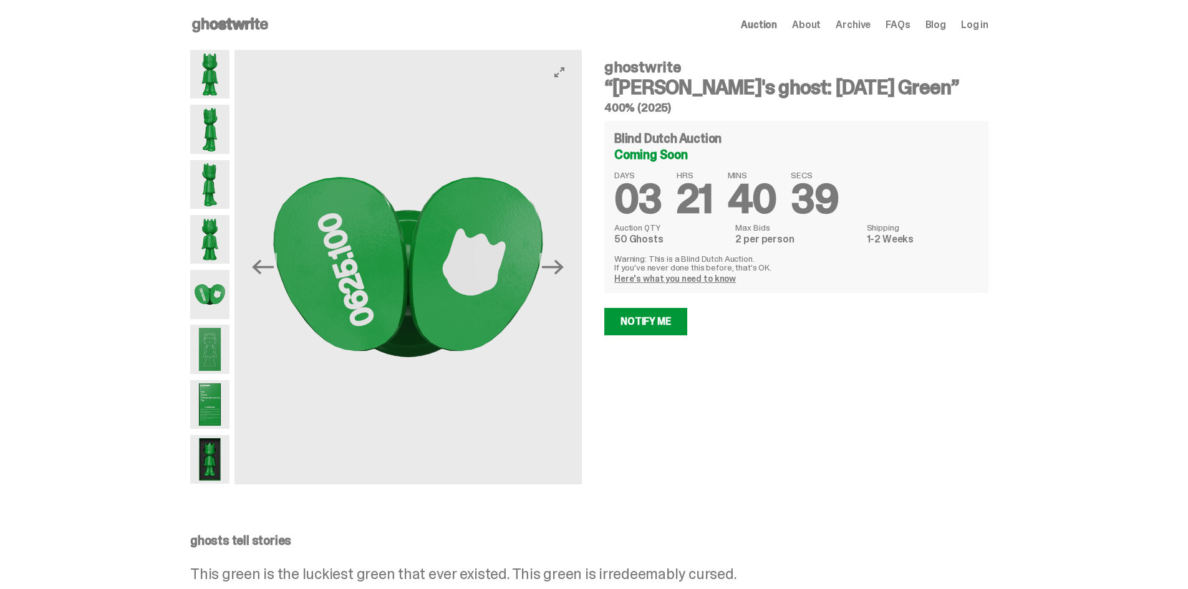
click at [346, 271] on img at bounding box center [407, 267] width 347 height 435
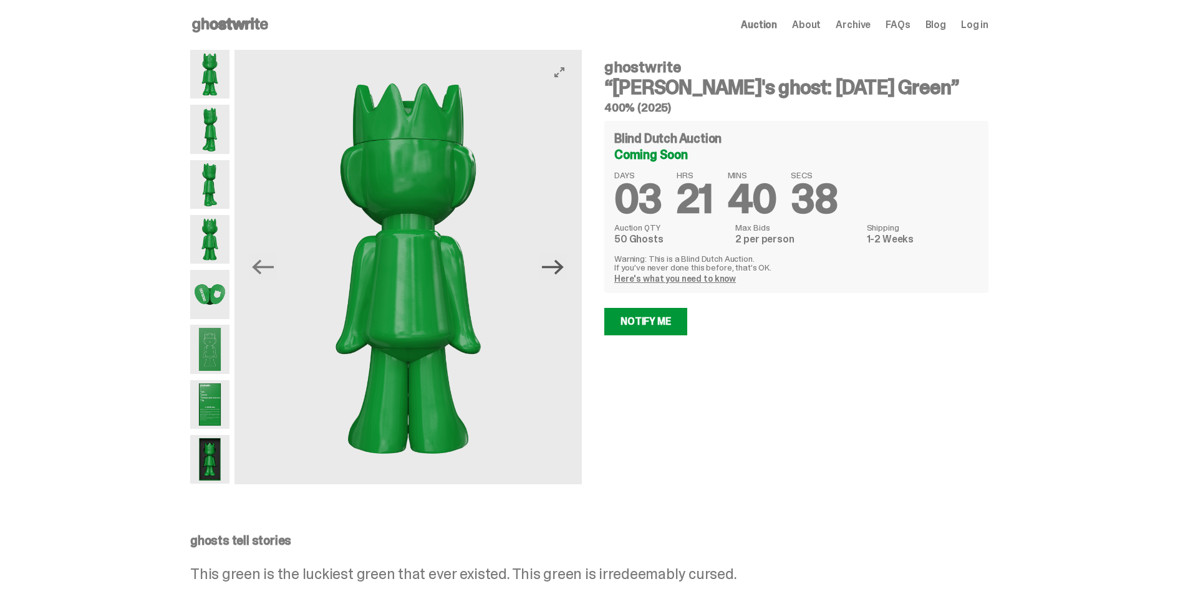
click at [564, 266] on icon "Next" at bounding box center [553, 266] width 22 height 15
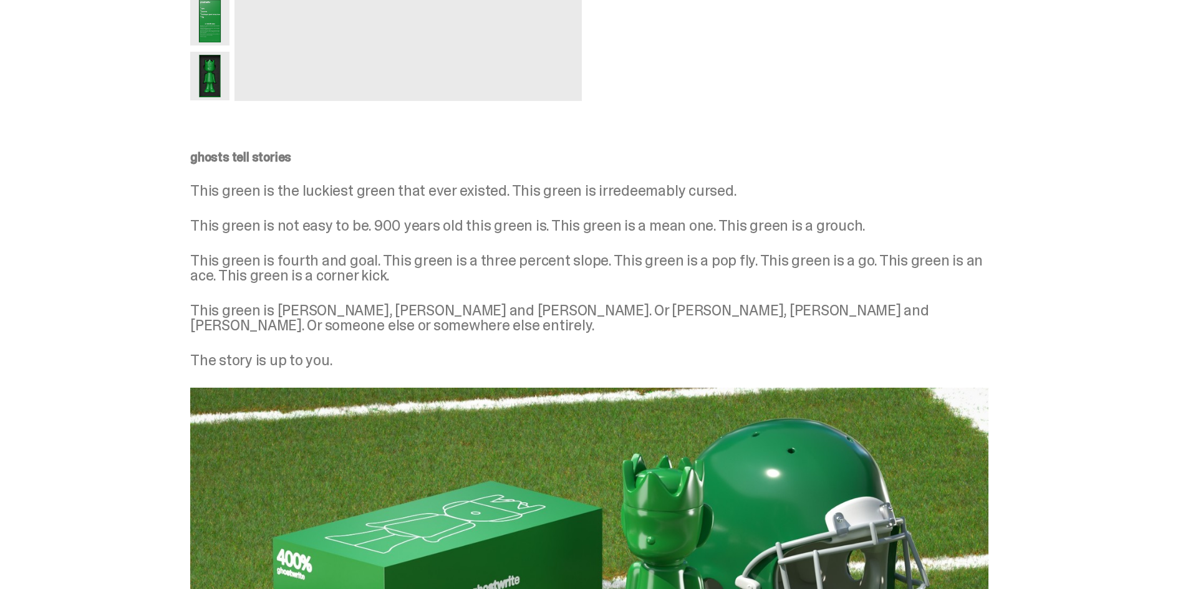
scroll to position [416, 0]
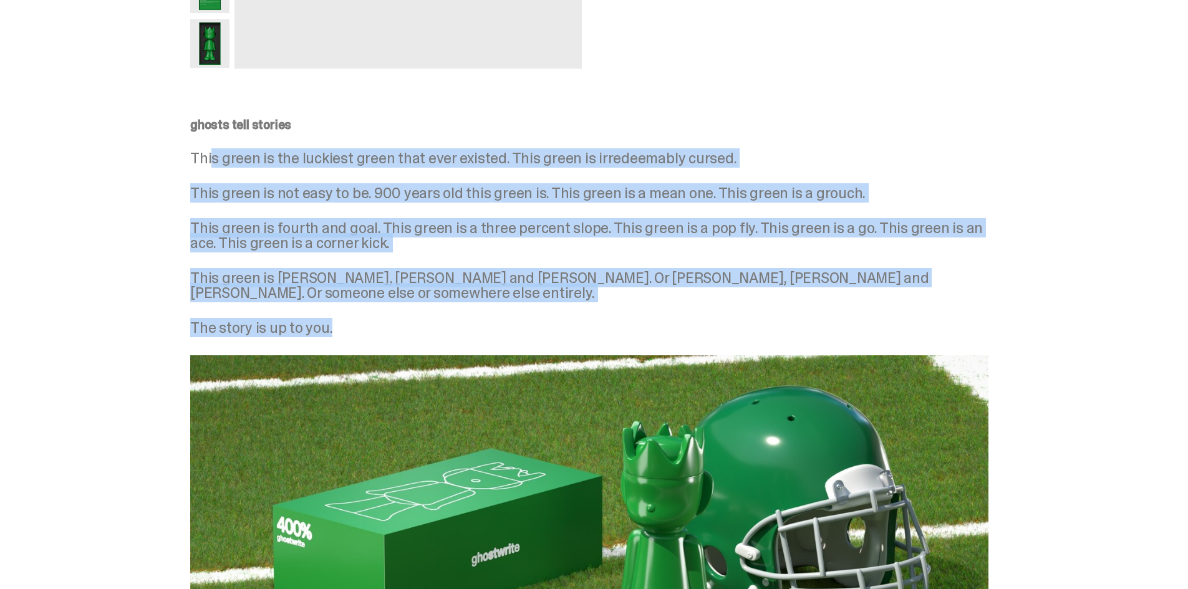
drag, startPoint x: 215, startPoint y: 147, endPoint x: 539, endPoint y: 280, distance: 351.2
click at [549, 284] on div "ghosts tell stories This green is the luckiest green that ever existed. This gr…" at bounding box center [589, 226] width 798 height 217
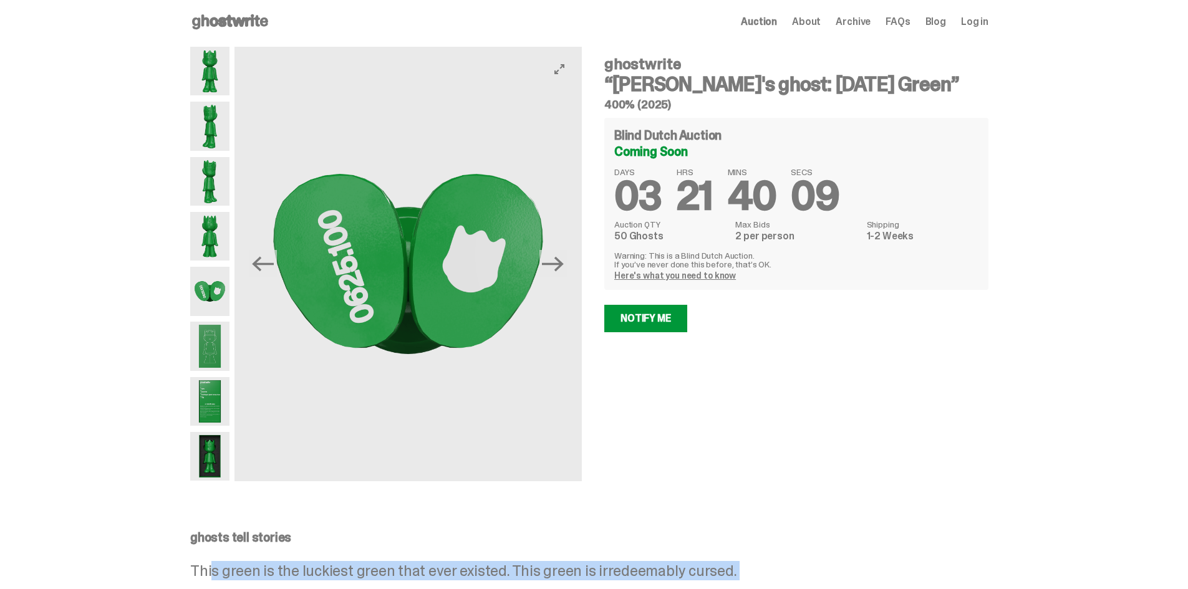
scroll to position [0, 0]
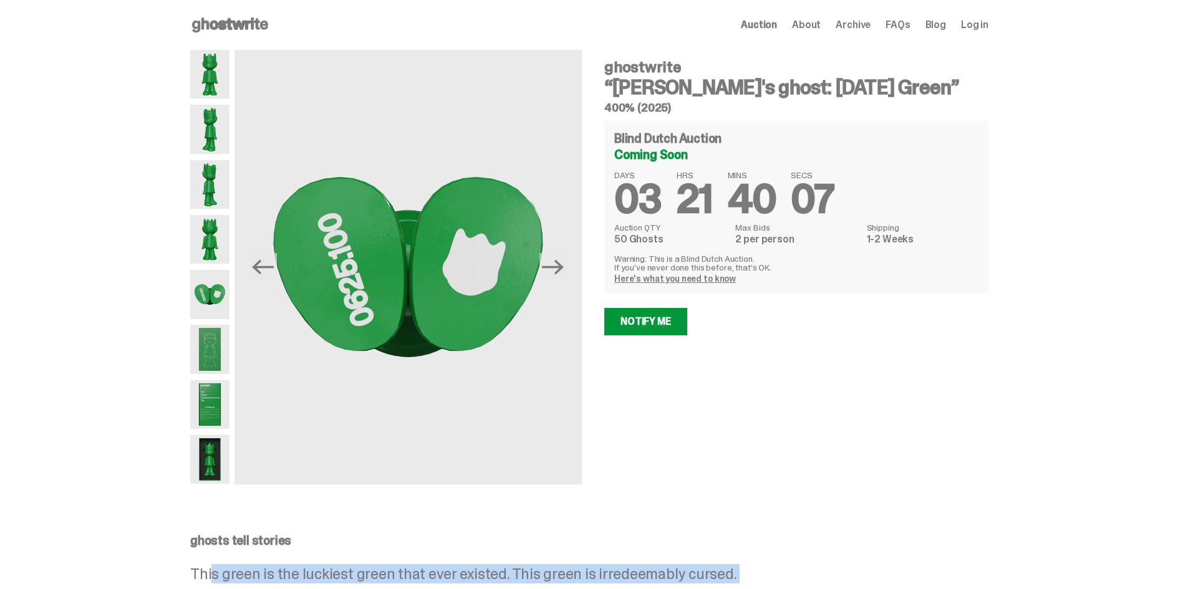
click at [821, 21] on span "About" at bounding box center [806, 25] width 29 height 10
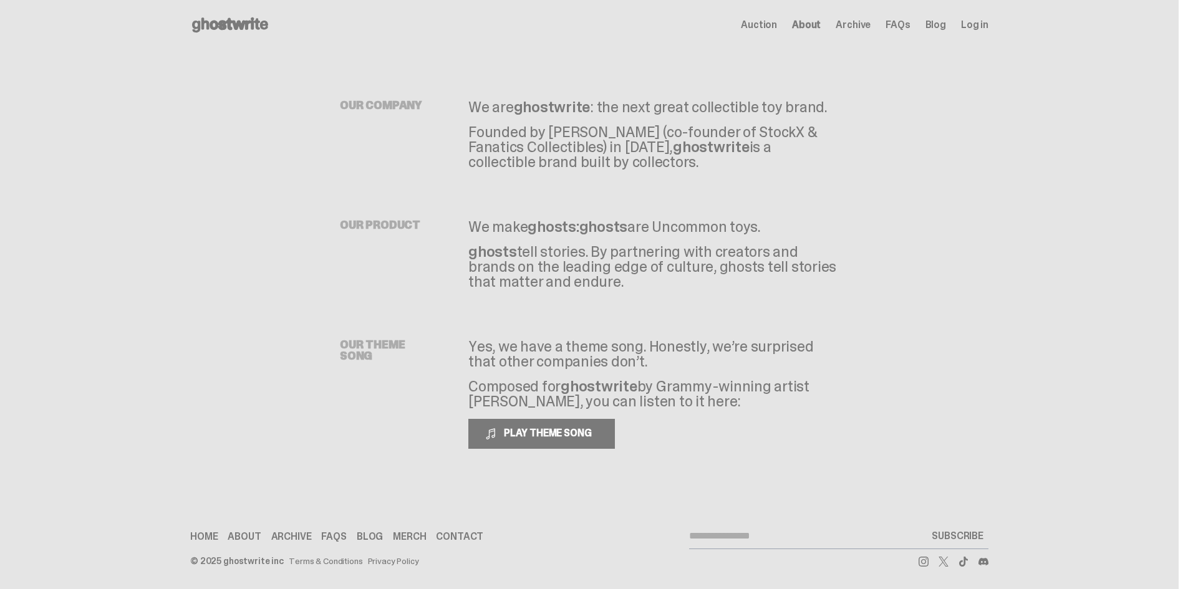
click at [868, 22] on span "Archive" at bounding box center [853, 25] width 35 height 10
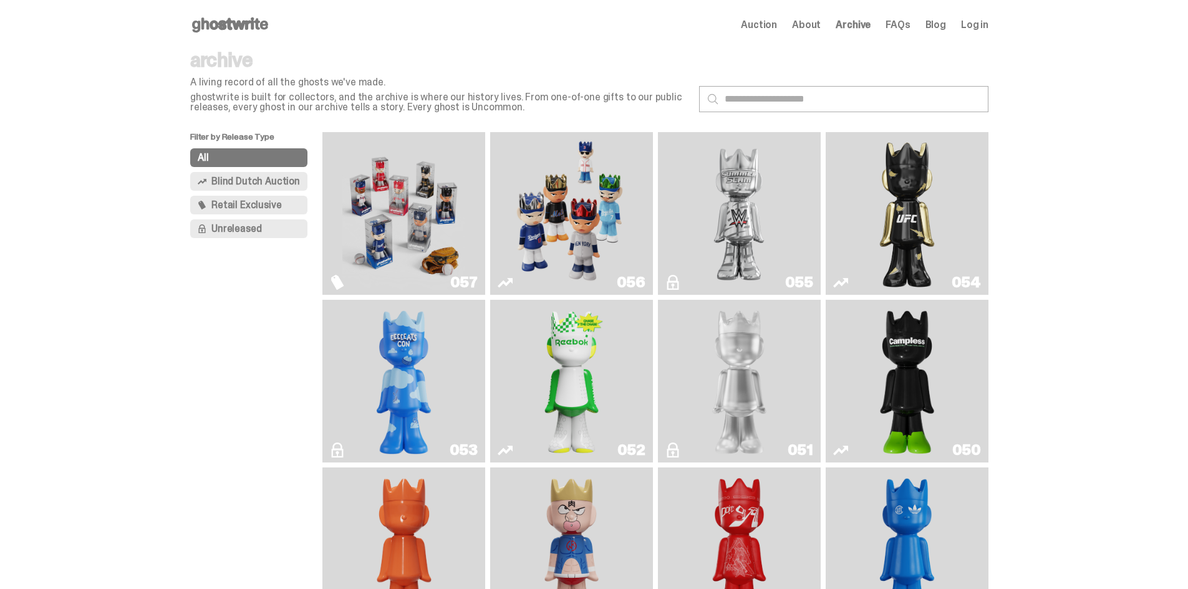
click at [607, 199] on img "Game Face (2025)" at bounding box center [571, 213] width 122 height 153
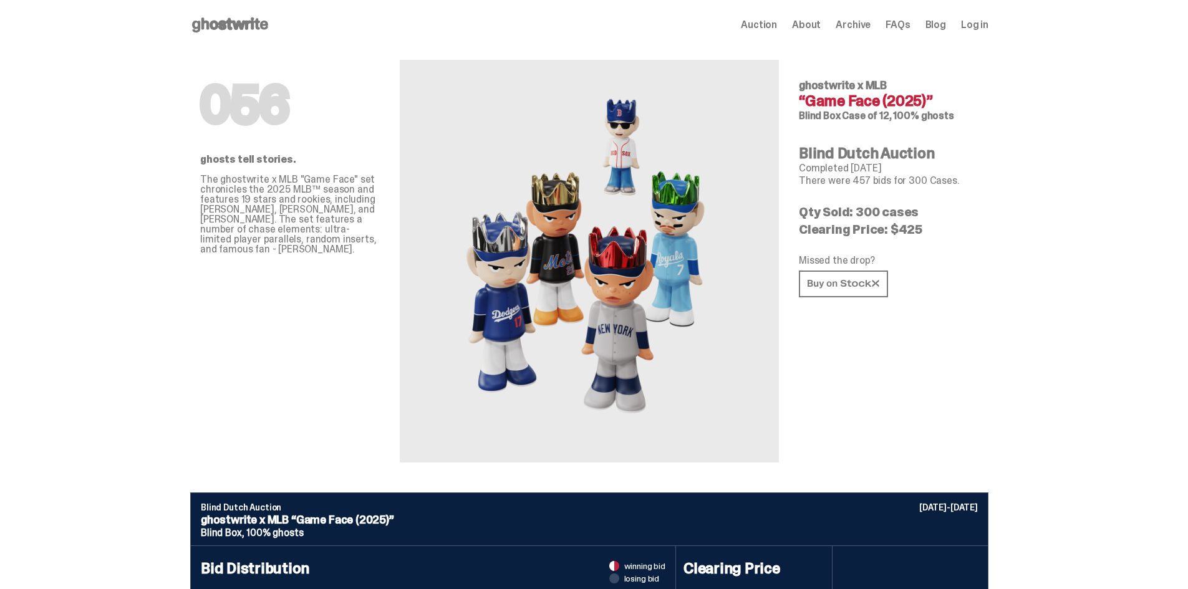
click at [599, 267] on img at bounding box center [589, 261] width 274 height 343
click at [569, 231] on img at bounding box center [589, 261] width 274 height 343
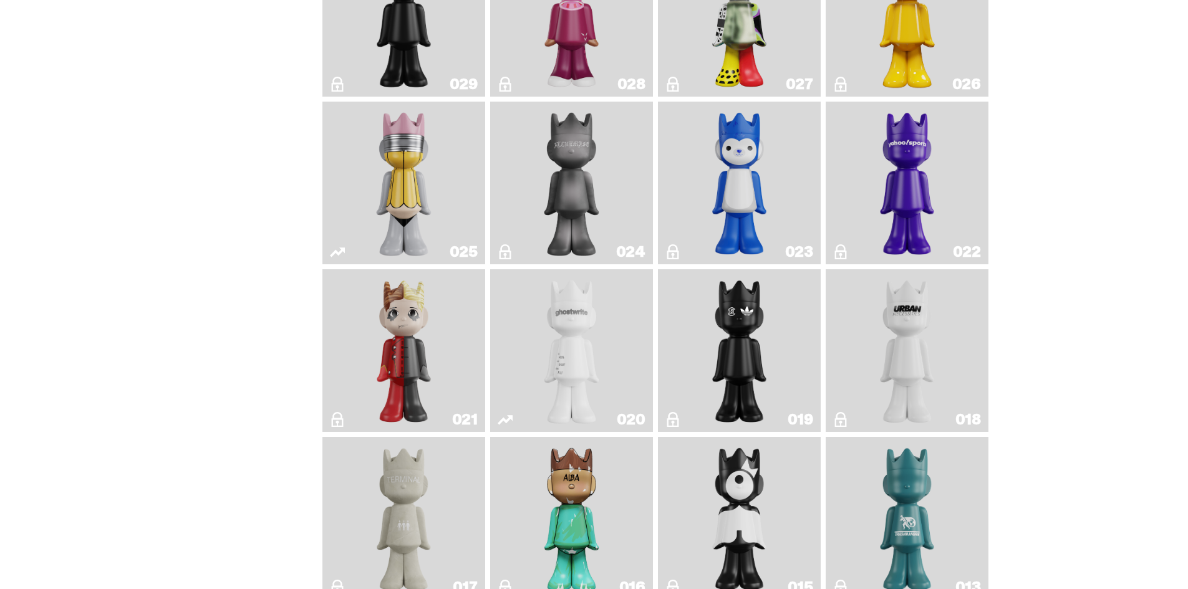
scroll to position [1165, 0]
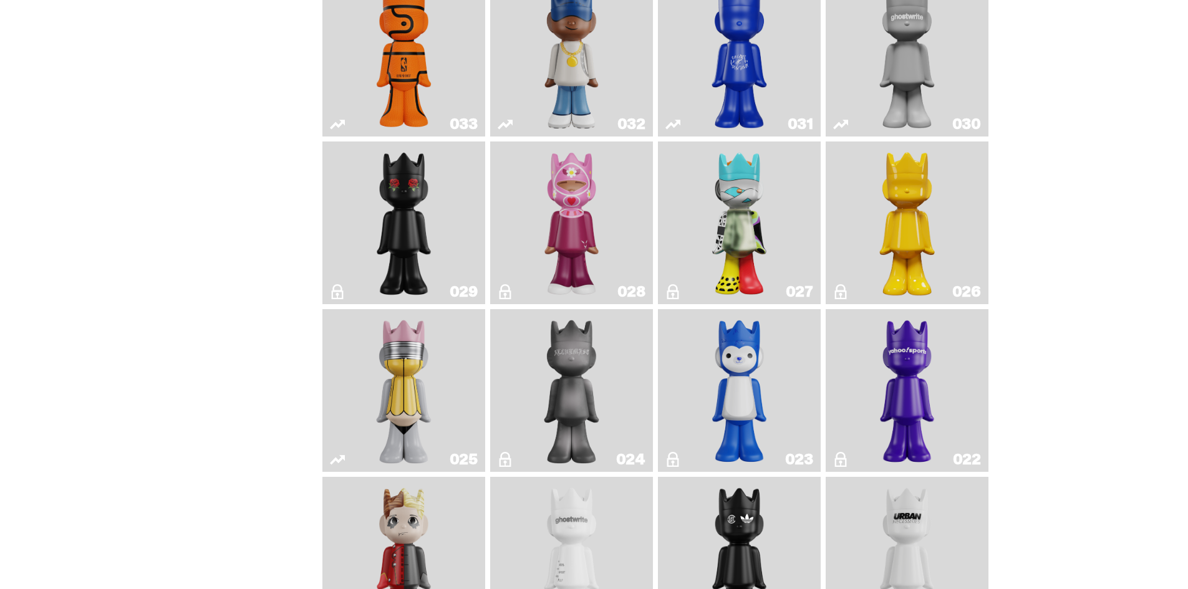
click at [919, 360] on img "Yahoo!" at bounding box center [907, 390] width 66 height 153
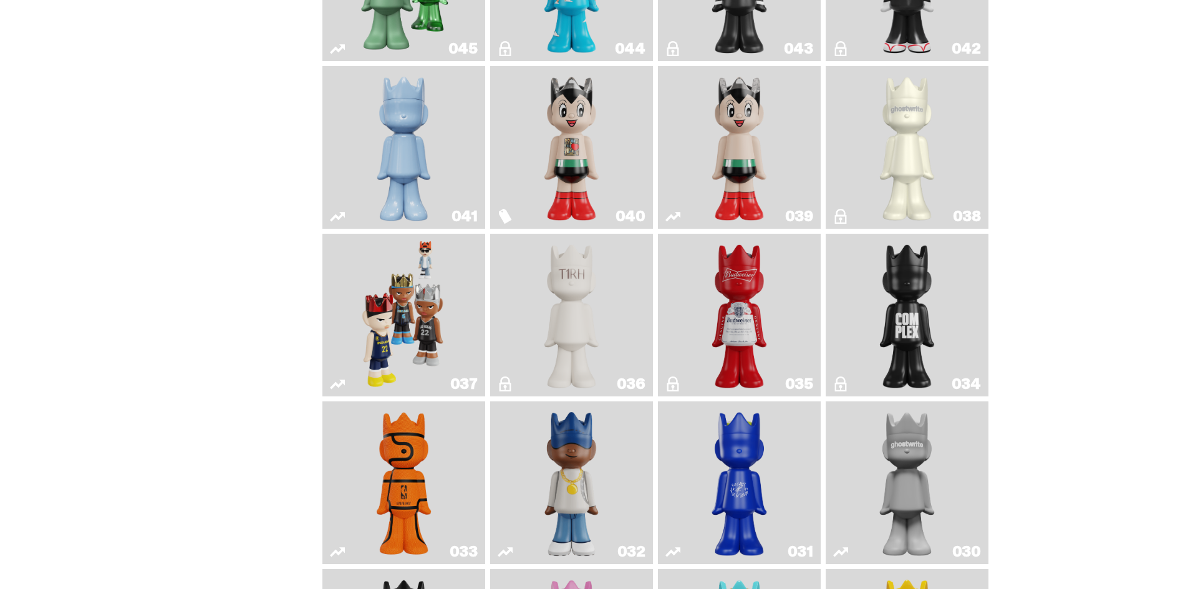
scroll to position [749, 0]
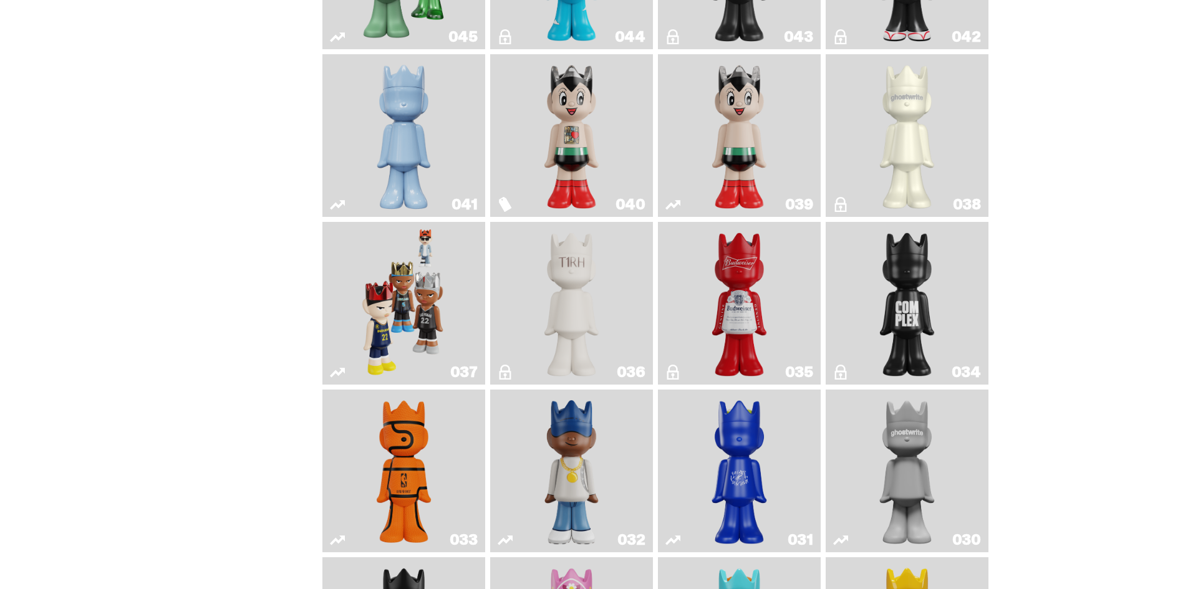
click at [392, 284] on img "Game Face (2024)" at bounding box center [404, 303] width 86 height 153
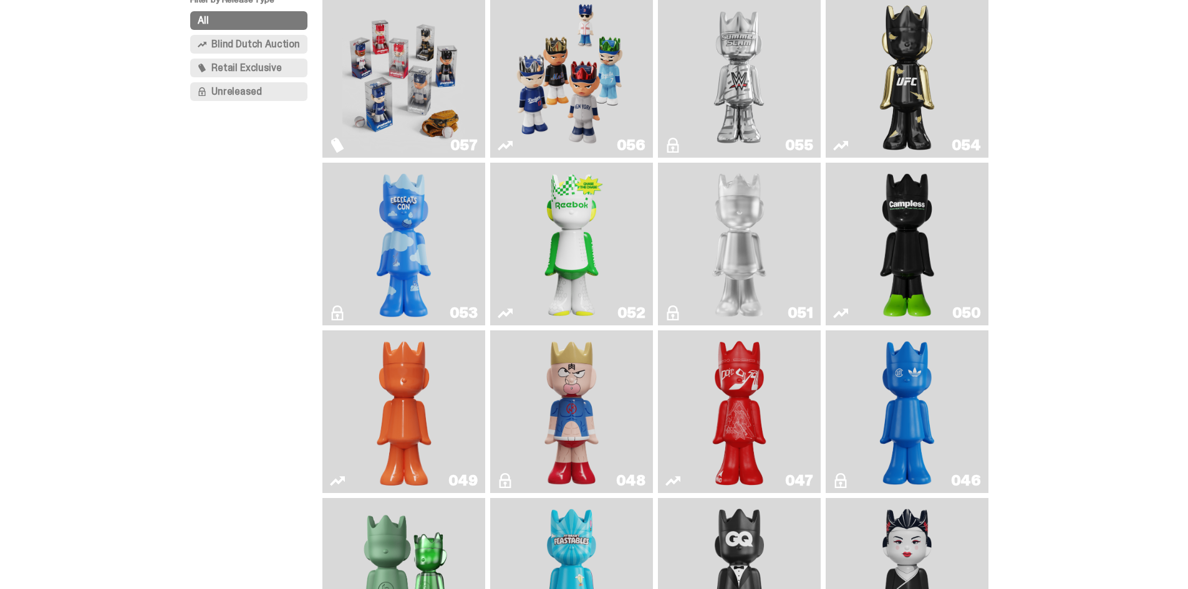
scroll to position [125, 0]
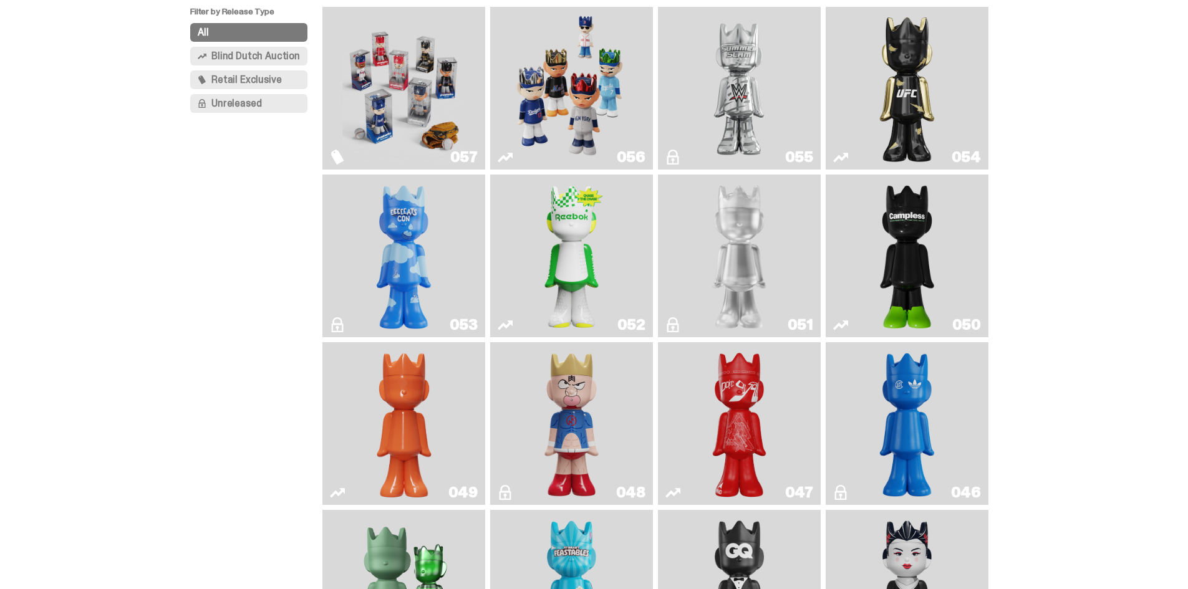
click at [594, 401] on img "Kinnikuman" at bounding box center [572, 423] width 66 height 153
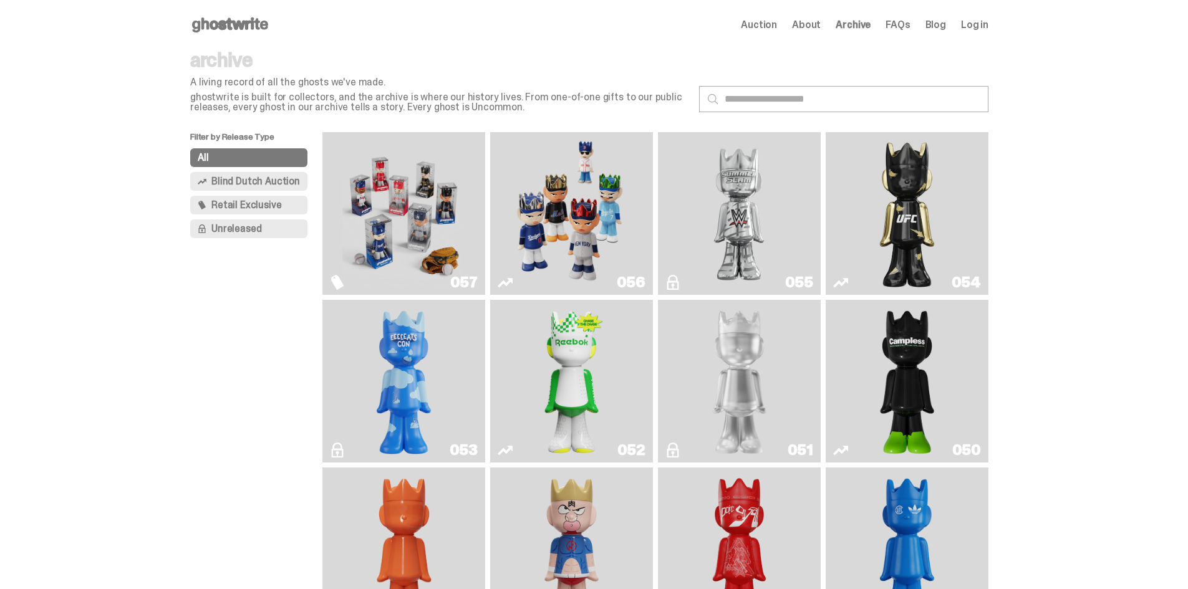
click at [451, 200] on img "Game Face (2025)" at bounding box center [403, 213] width 122 height 153
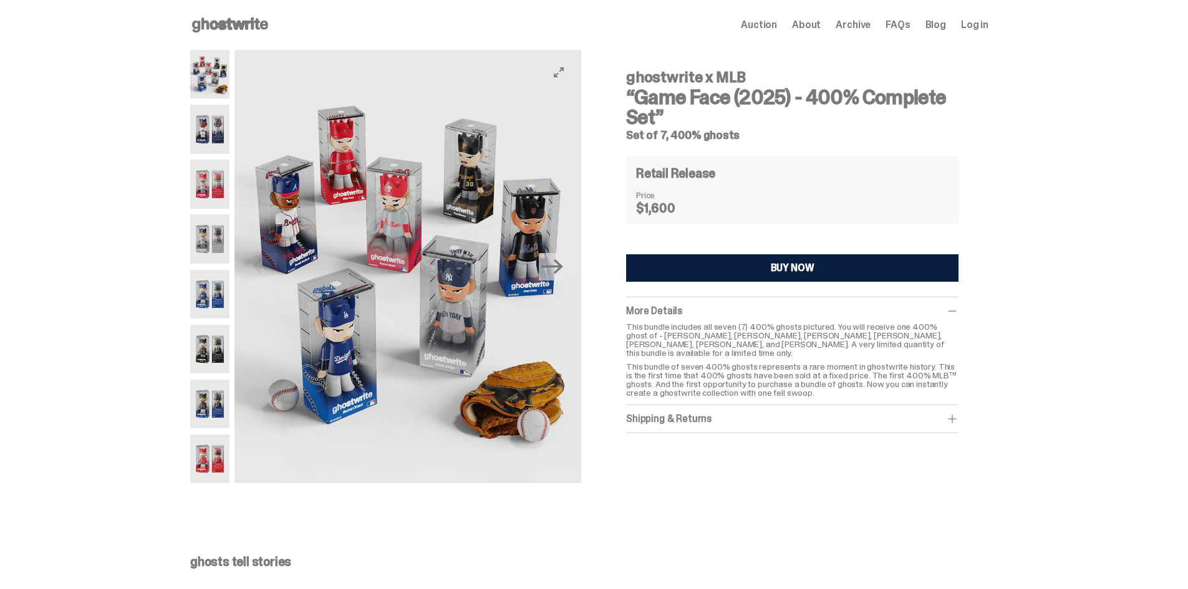
click at [344, 343] on img at bounding box center [407, 266] width 347 height 433
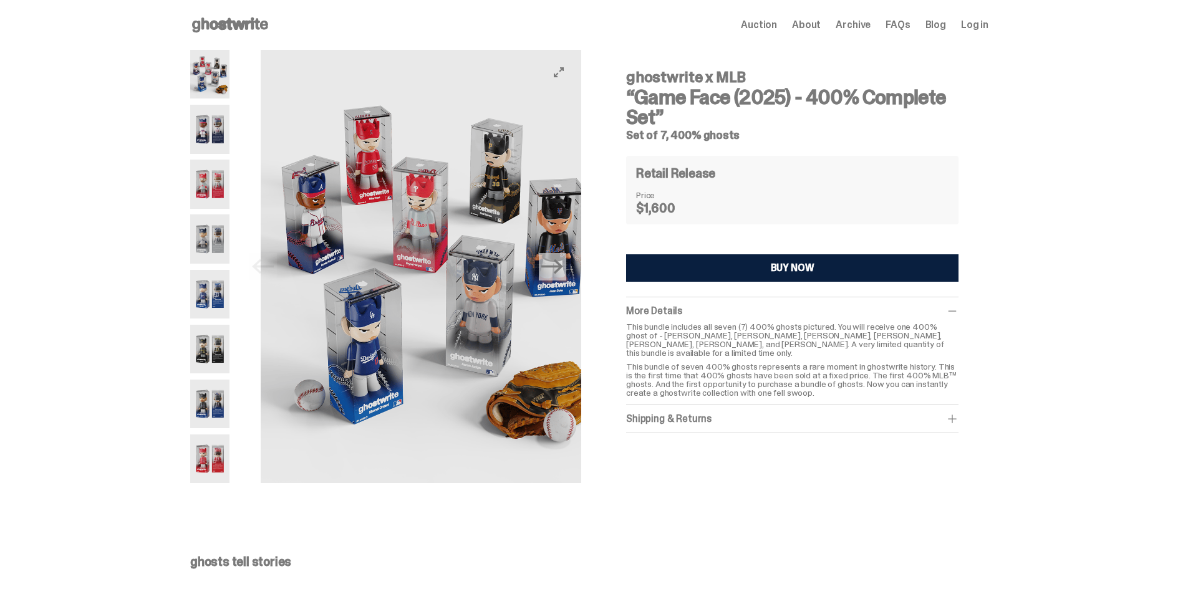
click at [418, 301] on img at bounding box center [434, 266] width 347 height 433
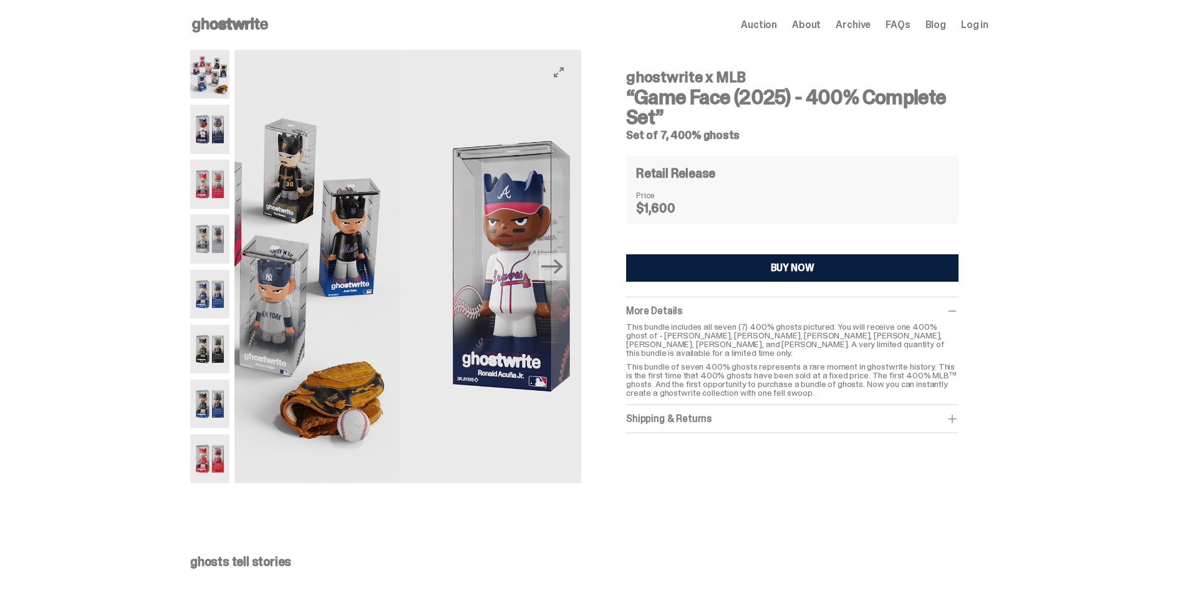
click at [229, 266] on div "Previous Next" at bounding box center [385, 266] width 391 height 433
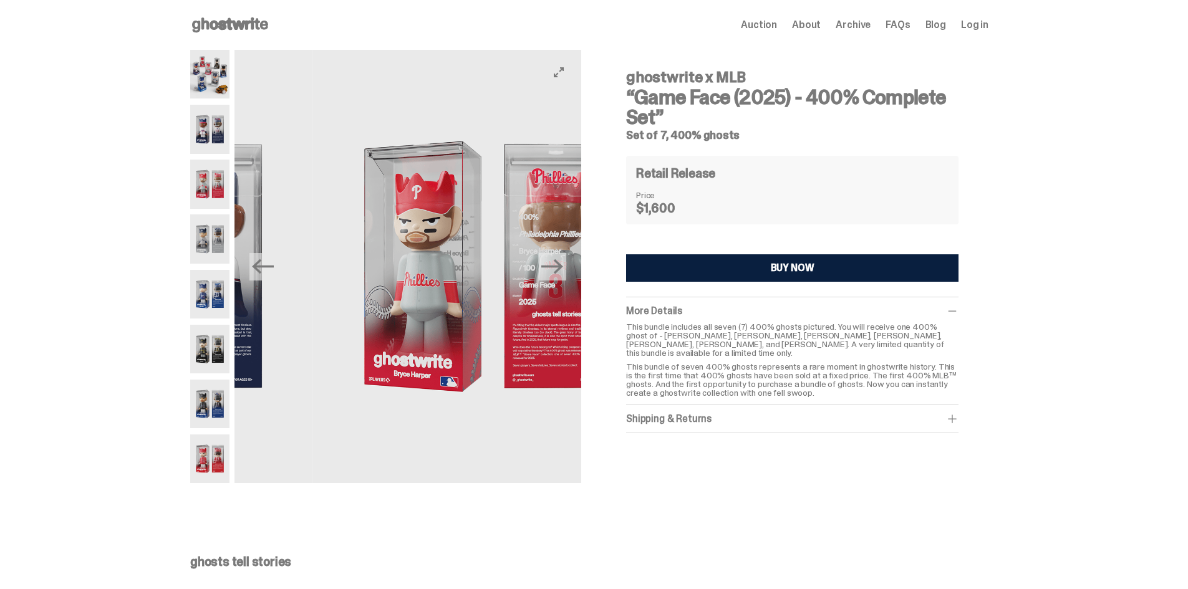
click at [162, 286] on div "ghostwrite x MLB “Game Face (2025) - 400% Complete Set” Set of 7, 400% ghosts P…" at bounding box center [589, 273] width 1179 height 446
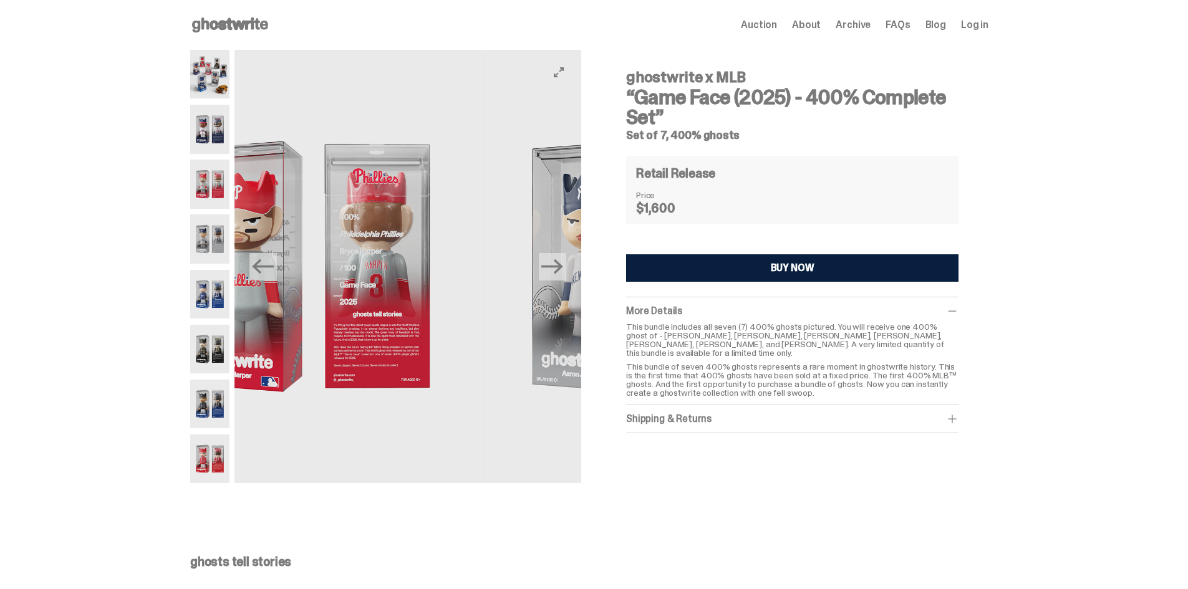
click at [210, 302] on div "Previous Next" at bounding box center [385, 266] width 391 height 433
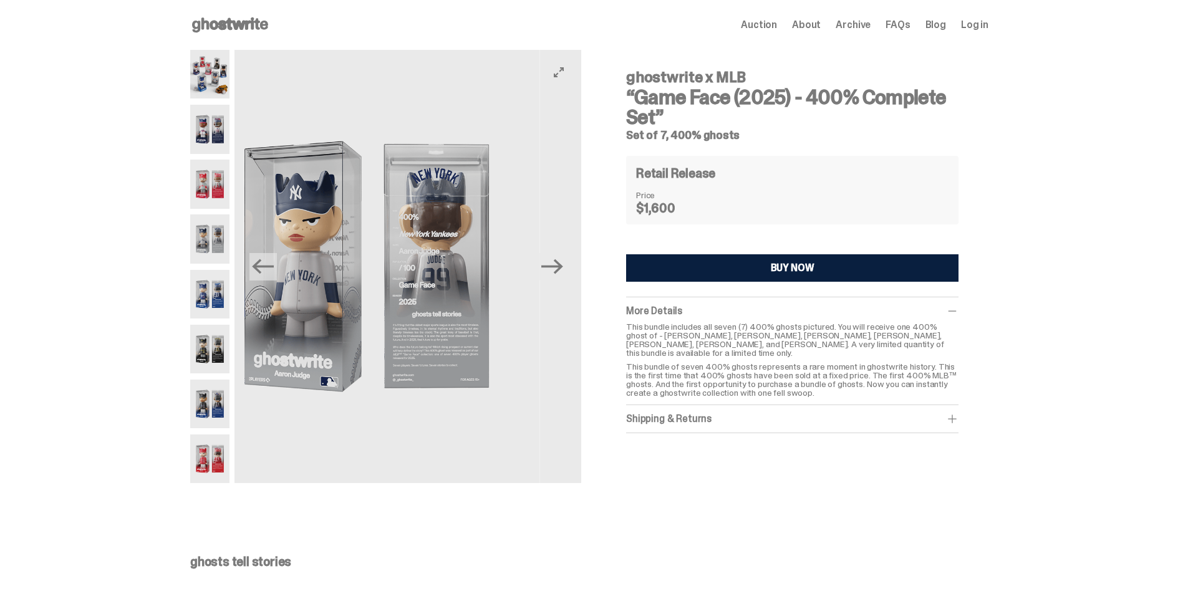
click at [261, 313] on img at bounding box center [366, 266] width 347 height 433
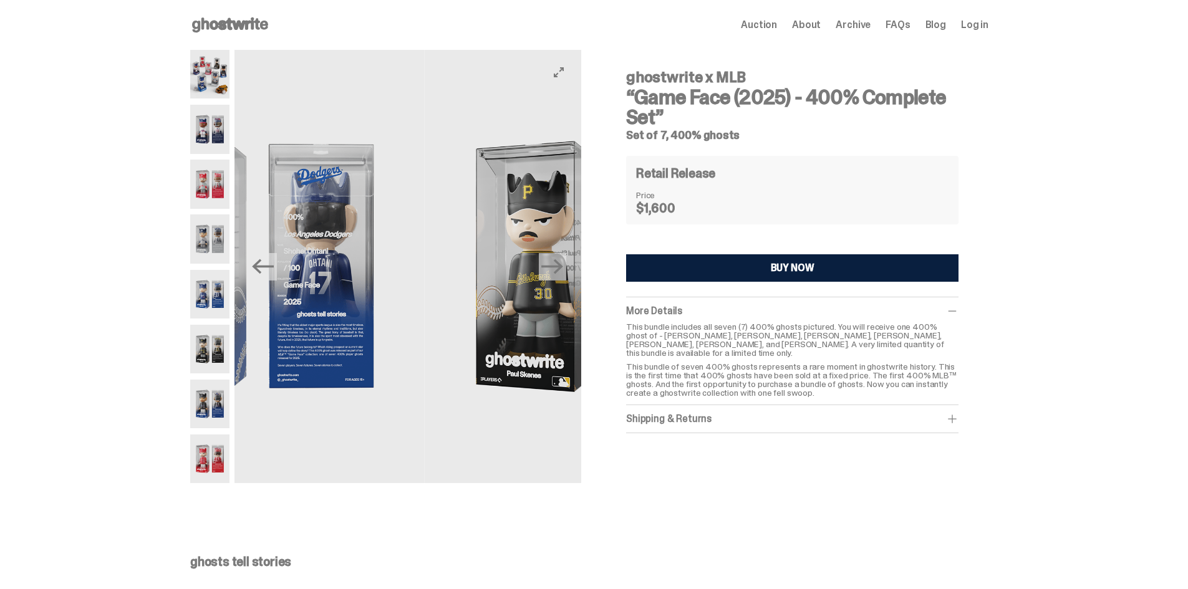
click at [292, 315] on img at bounding box center [250, 266] width 347 height 433
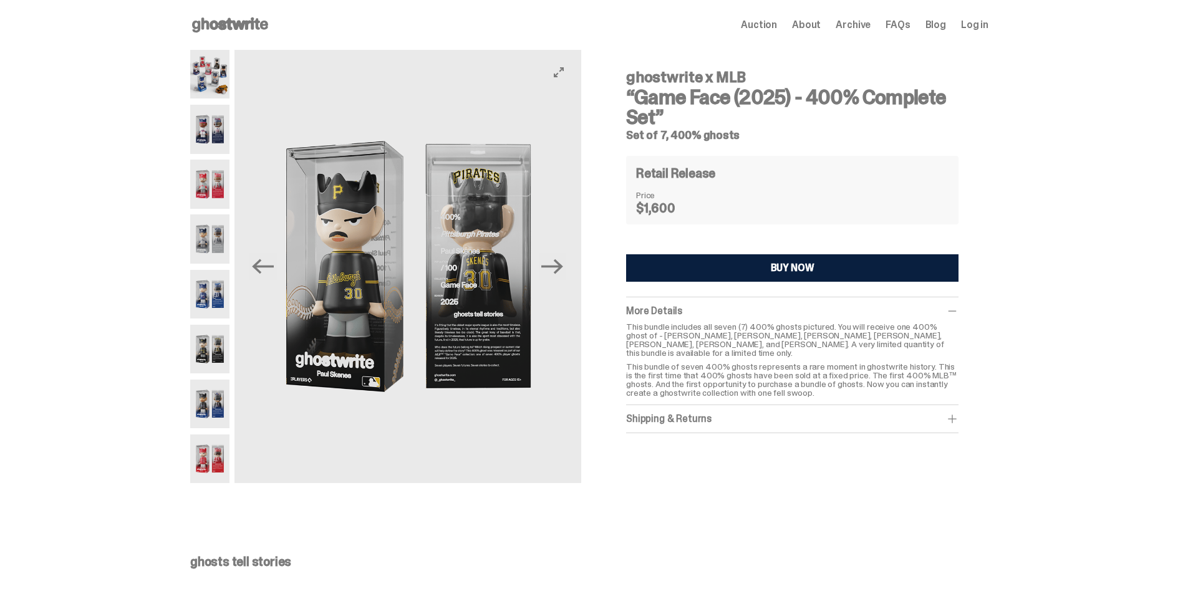
click at [514, 333] on img at bounding box center [407, 266] width 347 height 433
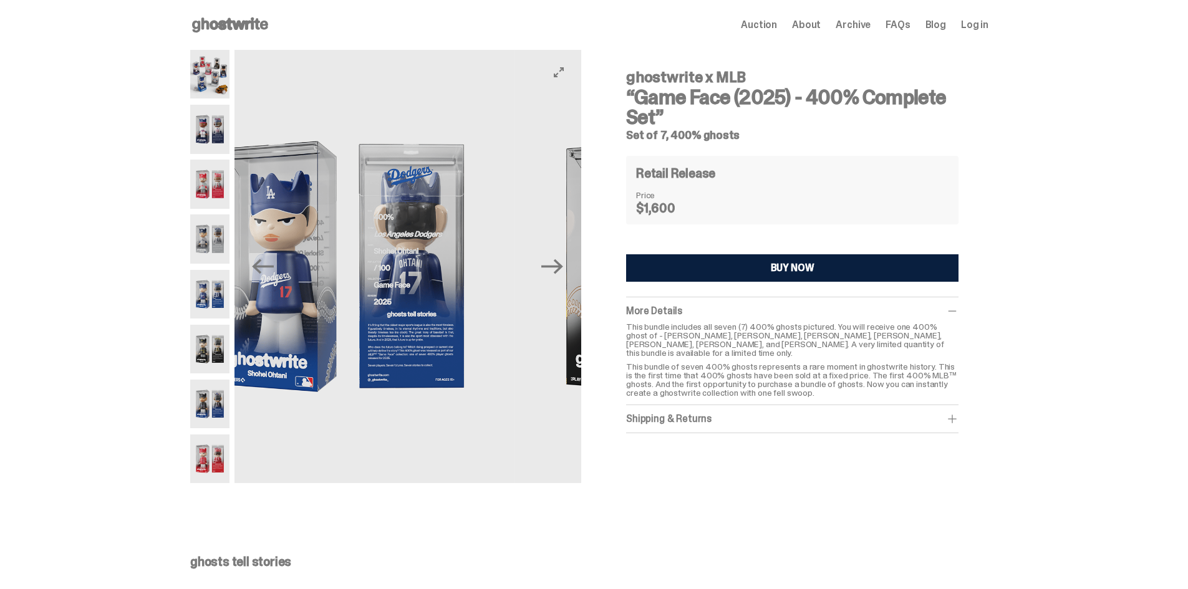
click at [360, 319] on img at bounding box center [341, 266] width 347 height 433
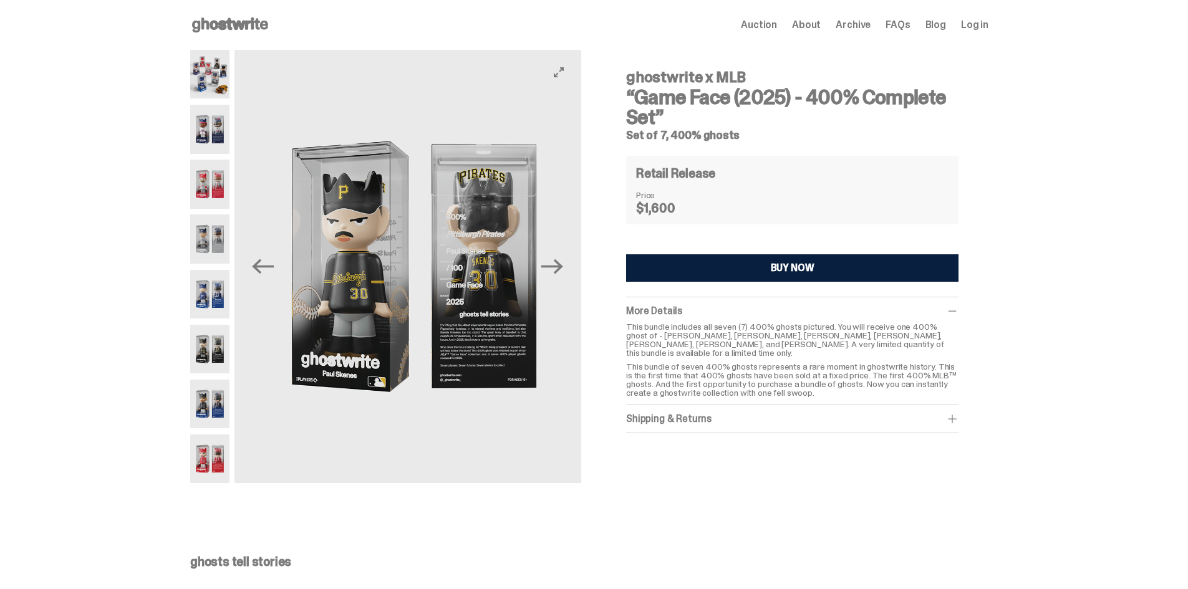
click at [465, 330] on img at bounding box center [413, 266] width 347 height 433
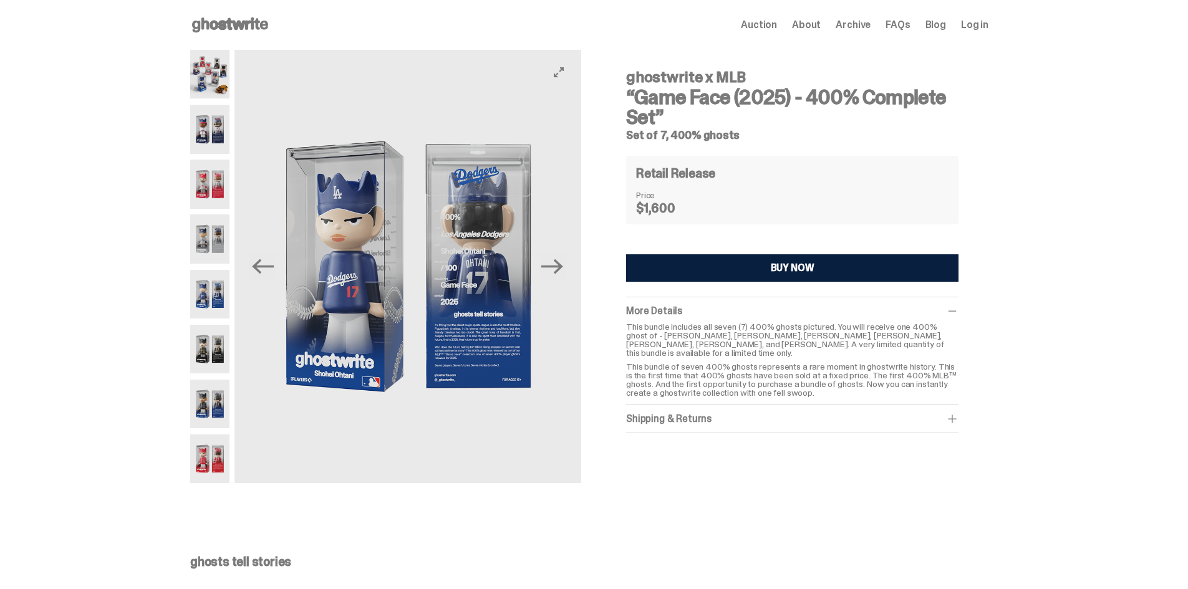
click at [341, 315] on img at bounding box center [407, 266] width 347 height 433
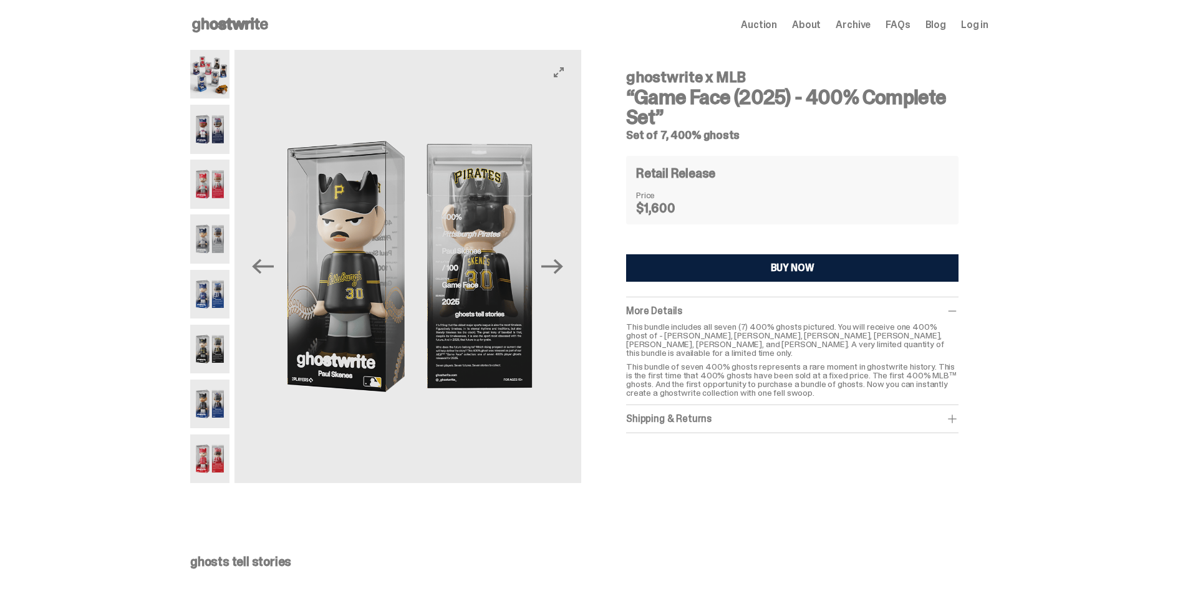
click at [329, 305] on img at bounding box center [409, 266] width 347 height 433
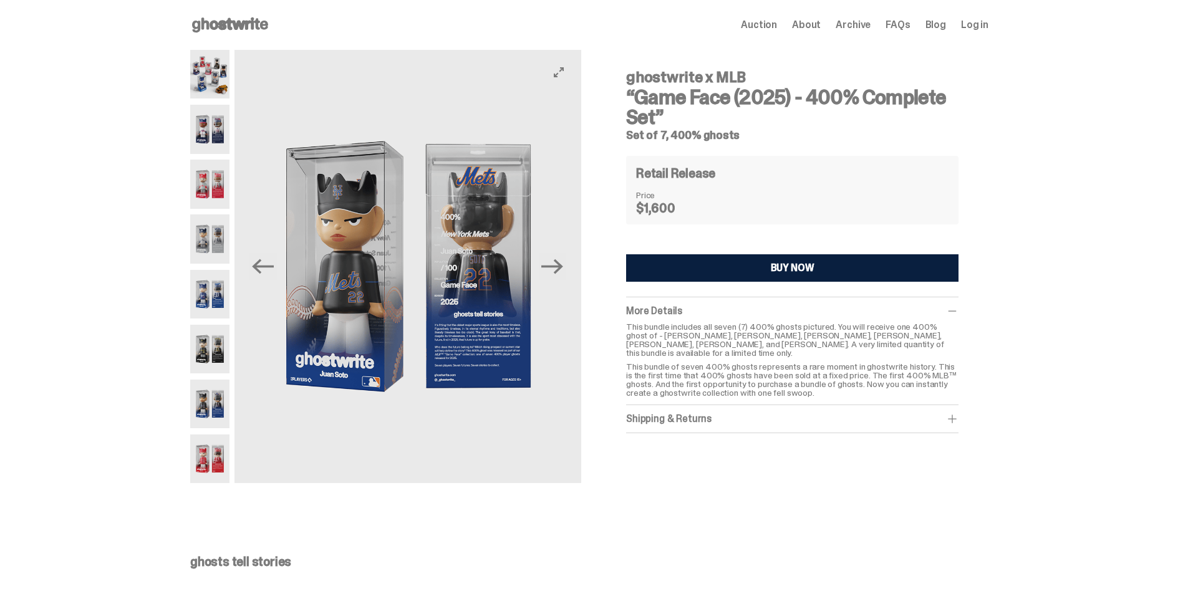
click at [524, 329] on img at bounding box center [407, 266] width 347 height 433
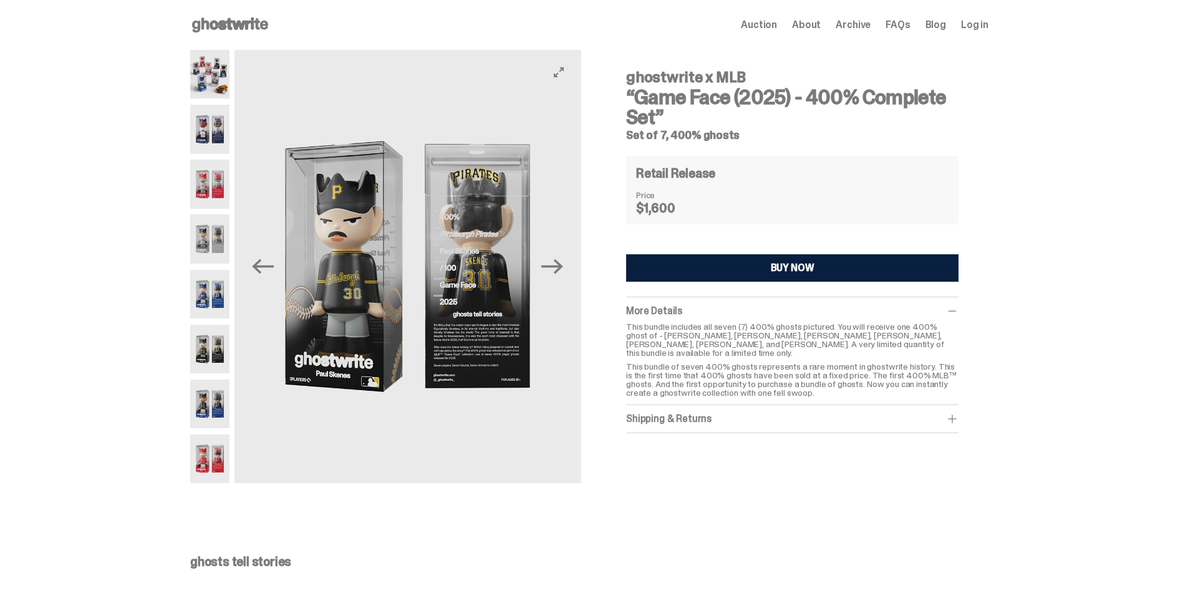
click at [319, 309] on img at bounding box center [406, 266] width 347 height 433
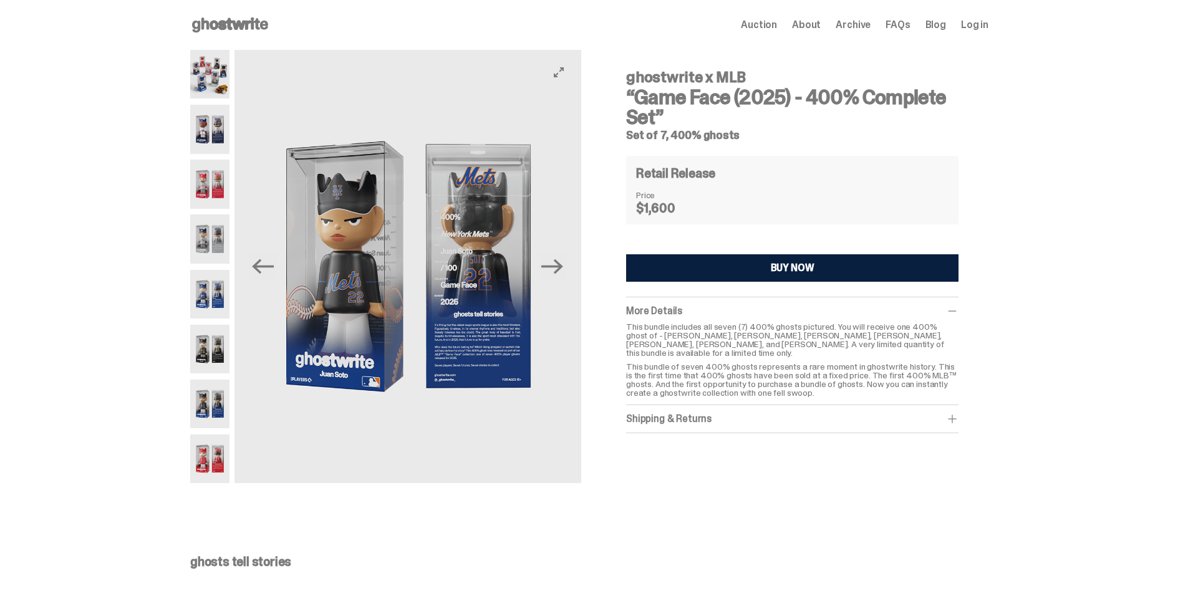
click at [476, 333] on img at bounding box center [407, 266] width 347 height 433
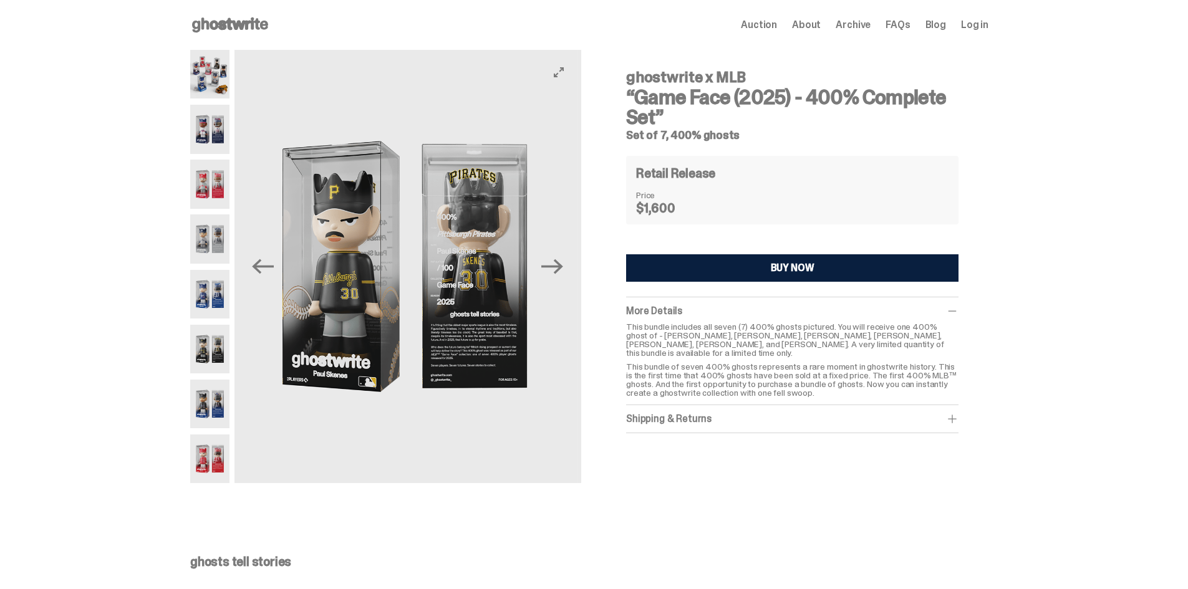
click at [318, 317] on img at bounding box center [404, 266] width 347 height 433
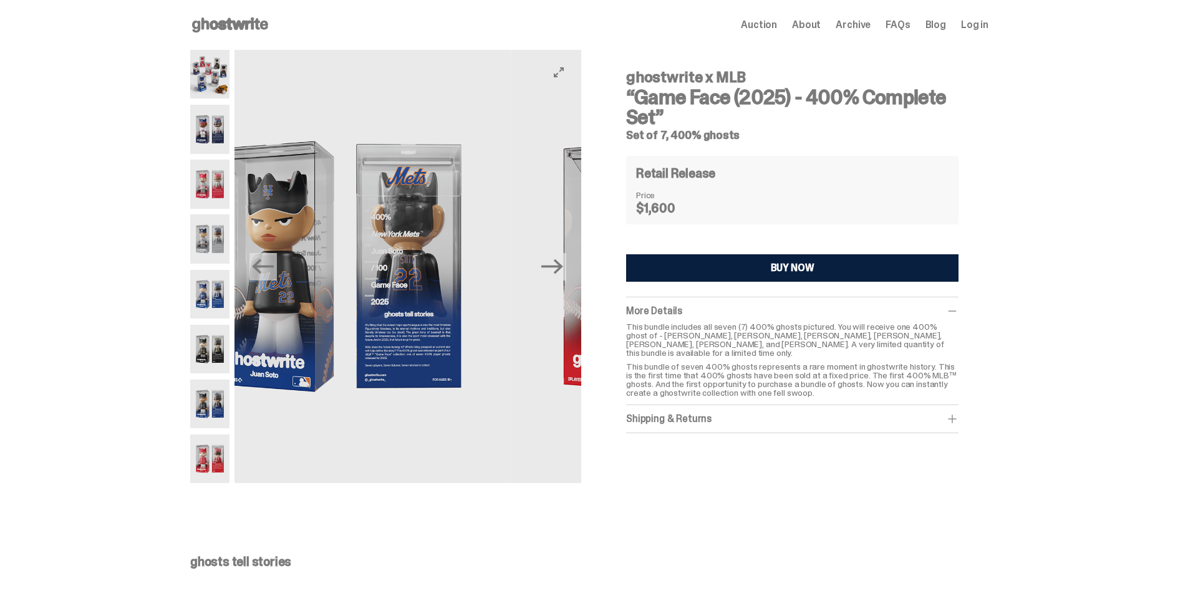
click at [347, 320] on img at bounding box center [338, 266] width 347 height 433
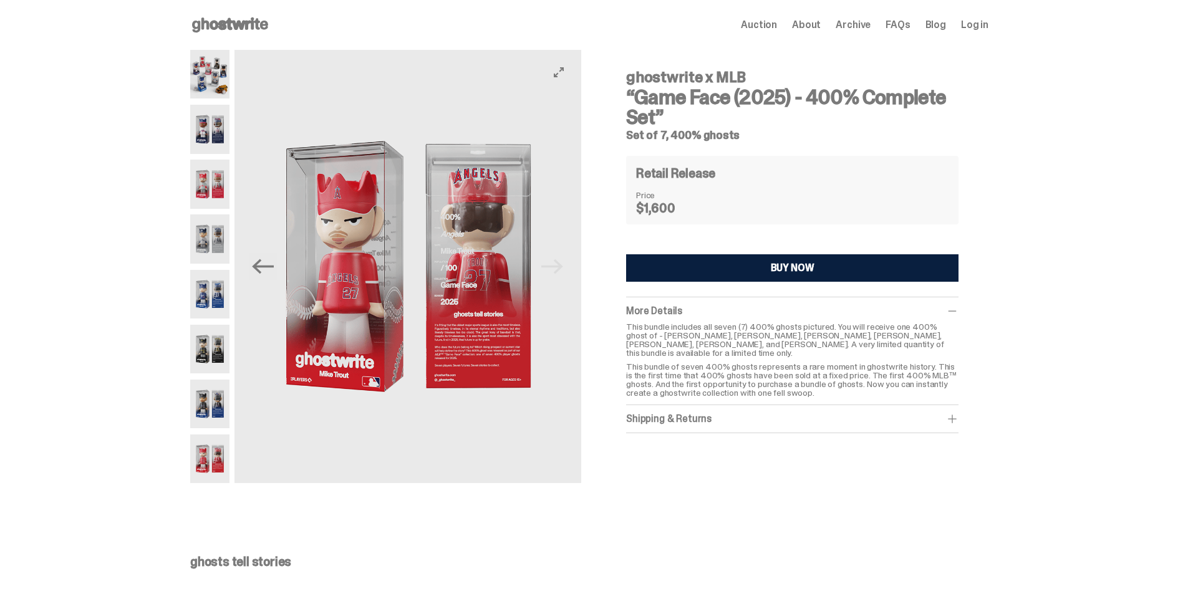
click at [365, 333] on img at bounding box center [407, 266] width 347 height 433
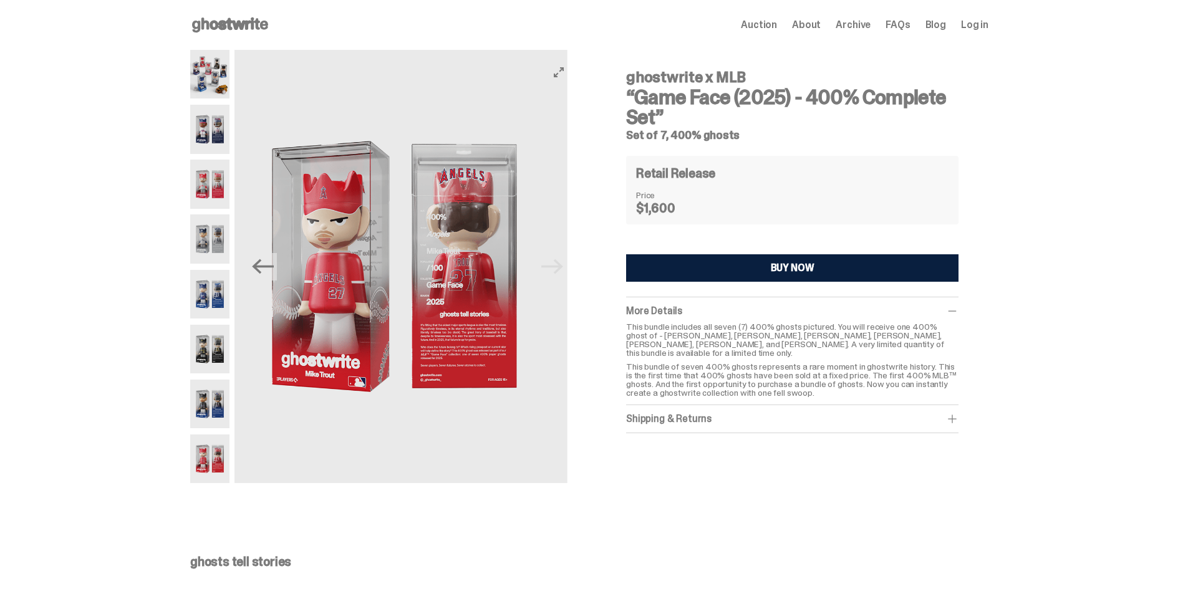
click at [278, 316] on img at bounding box center [393, 266] width 347 height 433
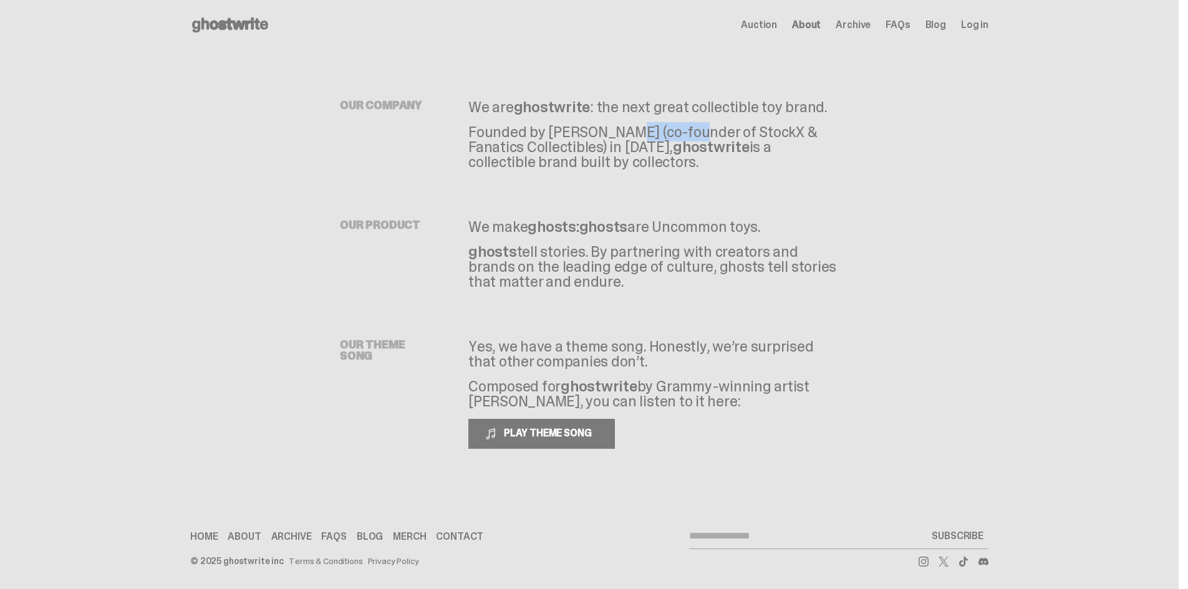
drag, startPoint x: 552, startPoint y: 128, endPoint x: 619, endPoint y: 128, distance: 67.3
click at [619, 128] on p "Founded by Josh Luber (co-founder of StockX & Fanatics Collectibles) in 2022, g…" at bounding box center [653, 147] width 370 height 45
